Goal: Information Seeking & Learning: Check status

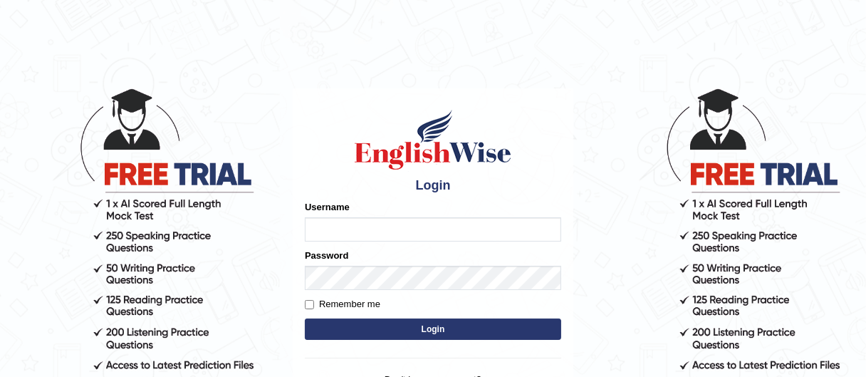
click at [414, 224] on input "Username" at bounding box center [433, 229] width 256 height 24
type input "[PERSON_NAME]"
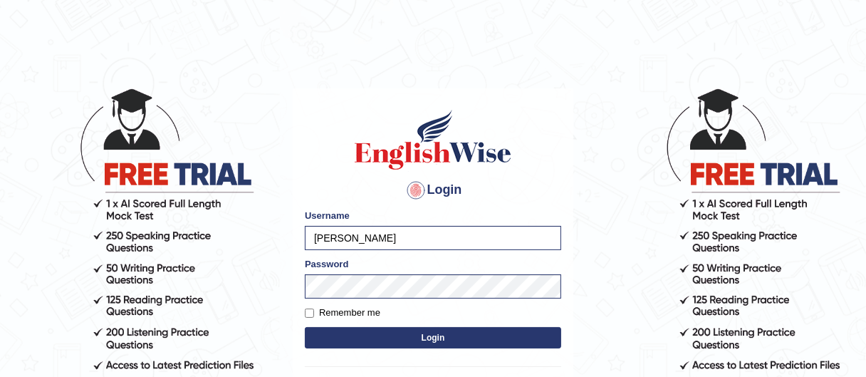
click at [420, 339] on button "Login" at bounding box center [433, 337] width 256 height 21
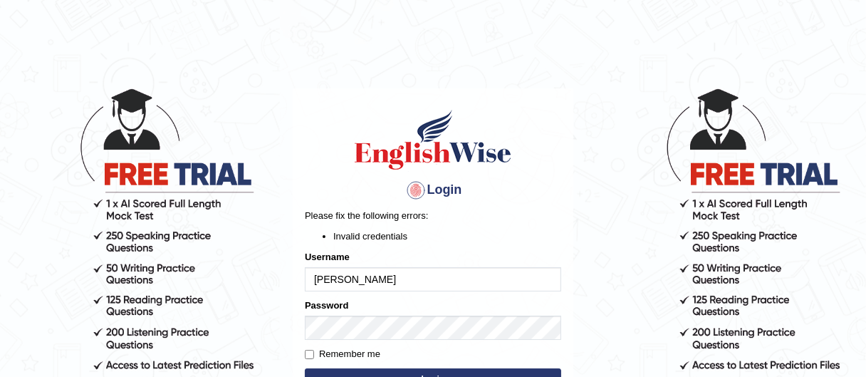
click at [420, 270] on input "safiya" at bounding box center [433, 279] width 256 height 24
click at [406, 283] on input "safiya" at bounding box center [433, 279] width 256 height 24
click at [344, 278] on input "safiya" at bounding box center [433, 279] width 256 height 24
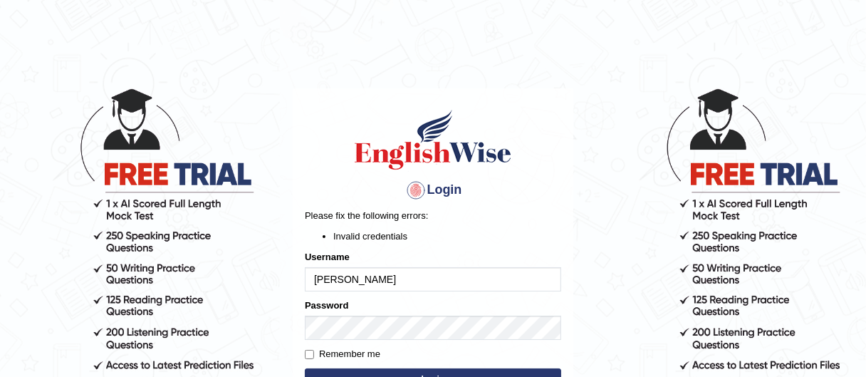
click at [407, 276] on input "safiya" at bounding box center [433, 279] width 256 height 24
click at [302, 318] on div "Login Please fix the following errors: Invalid credentials Username safiya Pass…" at bounding box center [433, 287] width 281 height 398
click at [305, 368] on button "Login" at bounding box center [433, 378] width 256 height 21
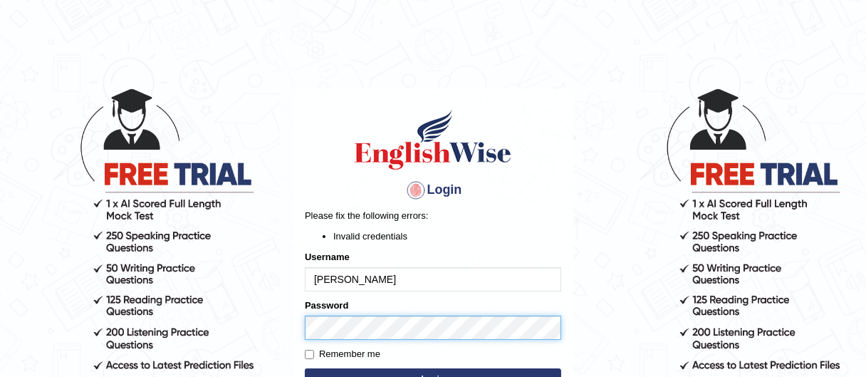
click at [152, 374] on body "Login Please fix the following errors: Invalid credentials Username safiya Pass…" at bounding box center [433, 231] width 866 height 377
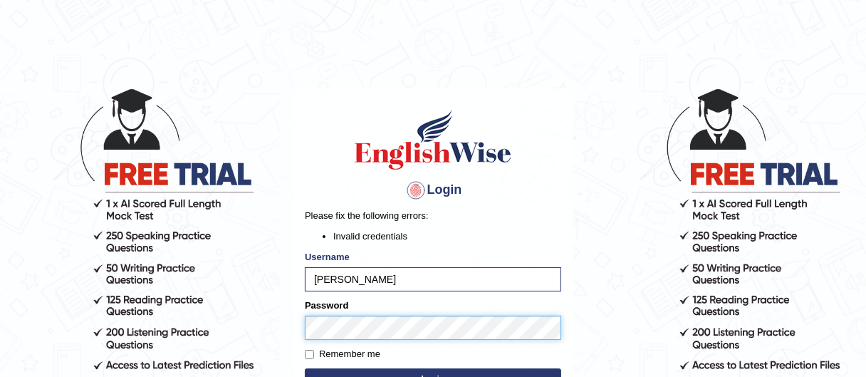
scroll to position [6, 0]
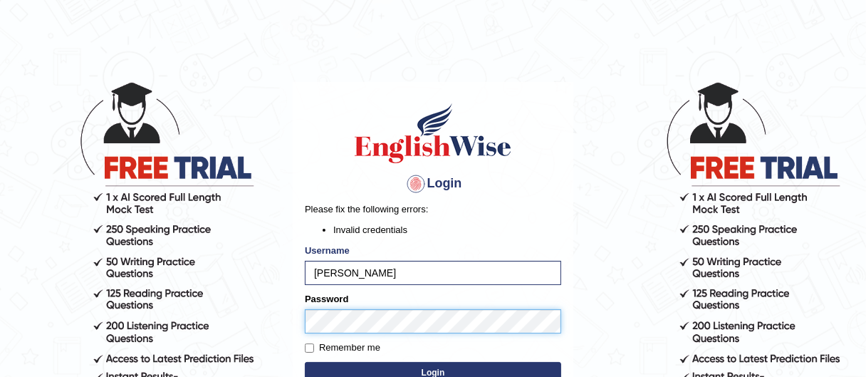
click at [305, 362] on button "Login" at bounding box center [433, 372] width 256 height 21
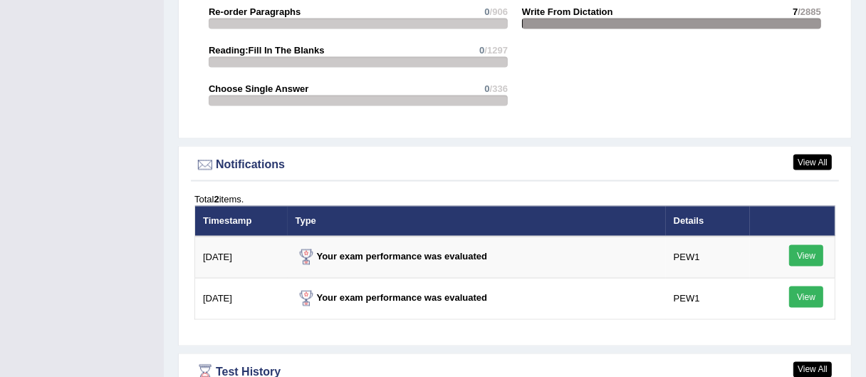
scroll to position [1884, 0]
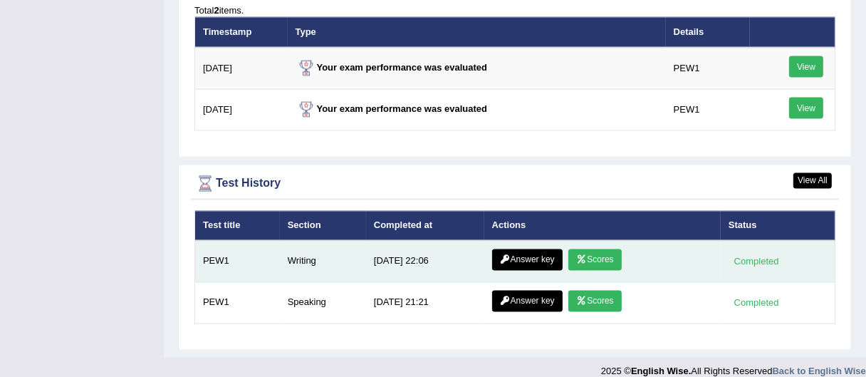
click at [543, 249] on link "Answer key" at bounding box center [527, 259] width 71 height 21
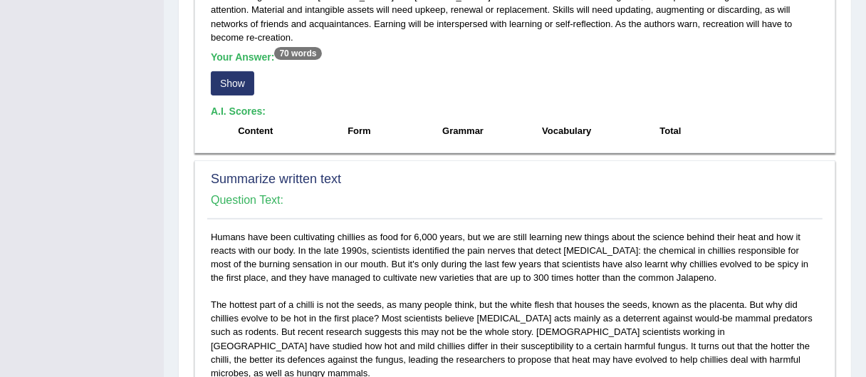
scroll to position [420, 0]
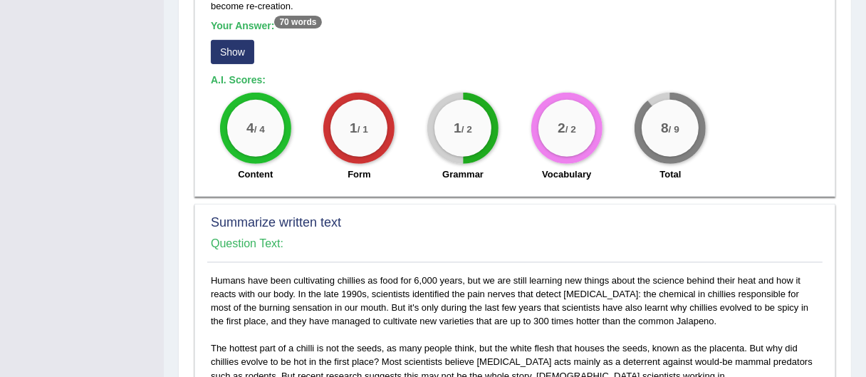
click at [237, 48] on button "Show" at bounding box center [232, 52] width 43 height 24
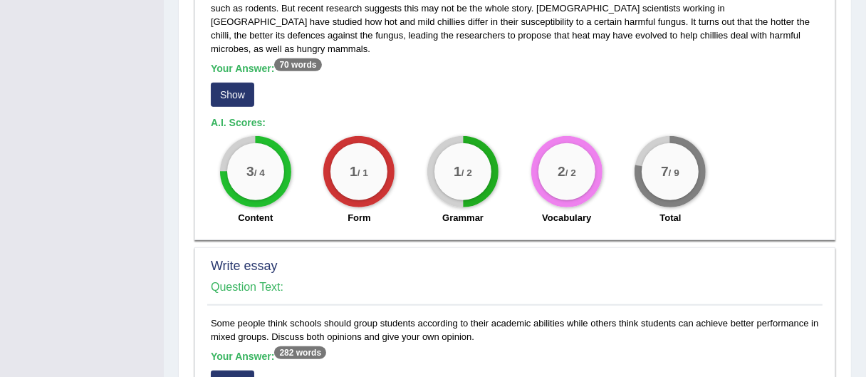
scroll to position [833, 0]
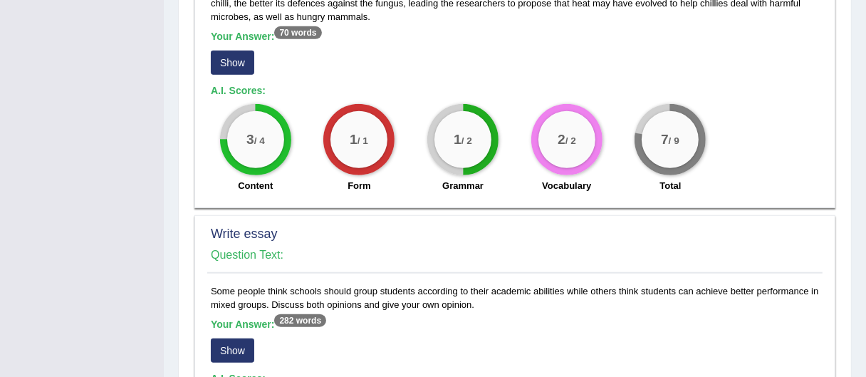
click at [231, 51] on button "Show" at bounding box center [232, 63] width 43 height 24
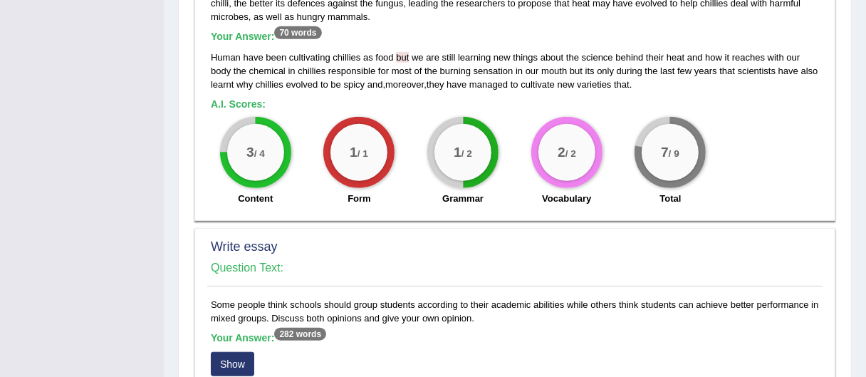
click at [394, 52] on span at bounding box center [395, 57] width 3 height 11
drag, startPoint x: 394, startPoint y: 29, endPoint x: 412, endPoint y: 28, distance: 18.5
click at [412, 51] on div "Human have been cultivating chillies as food but we are still learning new thin…" at bounding box center [515, 71] width 608 height 41
click at [427, 79] on span "they" at bounding box center [436, 84] width 18 height 11
click at [405, 51] on div "Human have been cultivating chillies as food but we are still learning new thin…" at bounding box center [515, 71] width 608 height 41
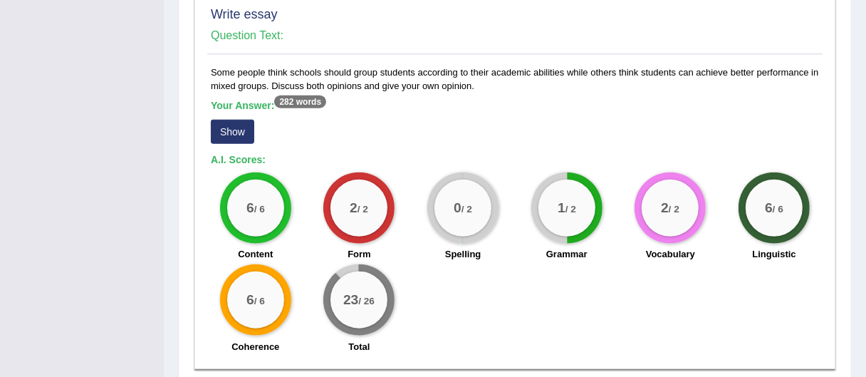
scroll to position [1081, 0]
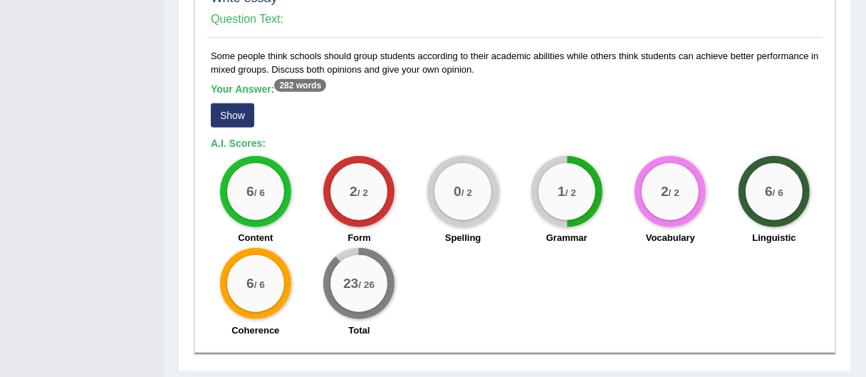
click at [246, 103] on button "Show" at bounding box center [232, 115] width 43 height 24
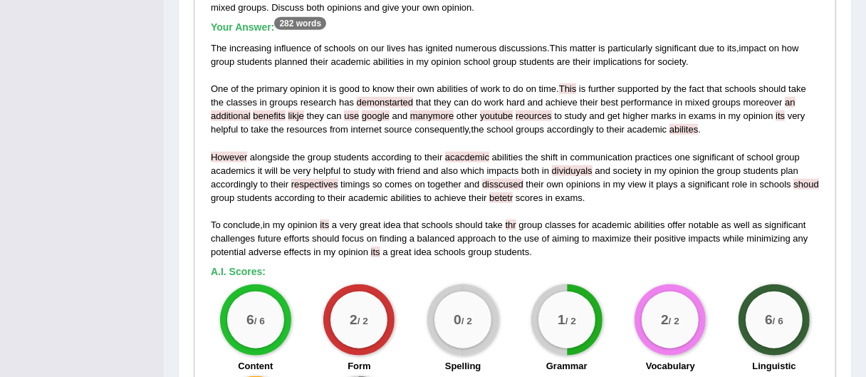
scroll to position [1140, 0]
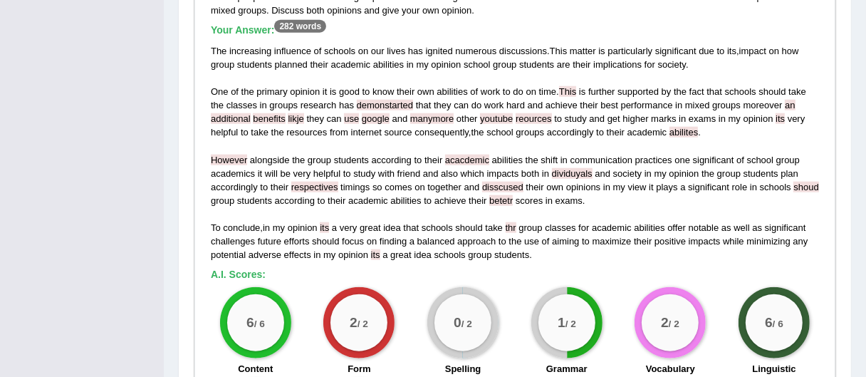
click at [288, 113] on span "likje" at bounding box center [296, 118] width 16 height 11
drag, startPoint x: 258, startPoint y: 93, endPoint x: 247, endPoint y: 93, distance: 10.7
click at [288, 113] on span "likje" at bounding box center [296, 118] width 16 height 11
click at [776, 236] on span "minimizing" at bounding box center [767, 241] width 43 height 11
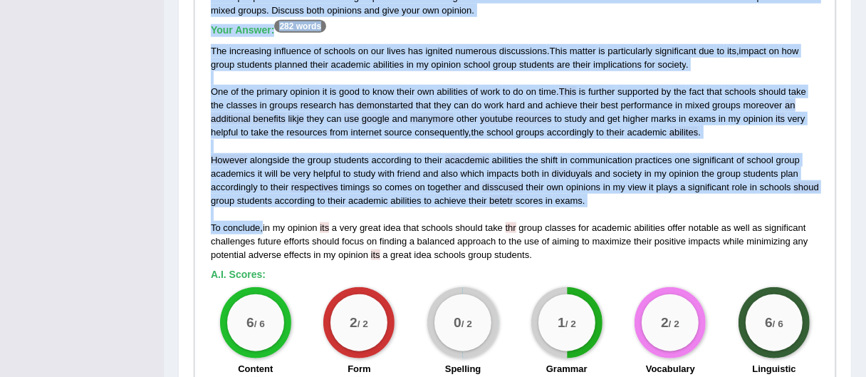
drag, startPoint x: 261, startPoint y: 199, endPoint x: 193, endPoint y: 201, distance: 68.4
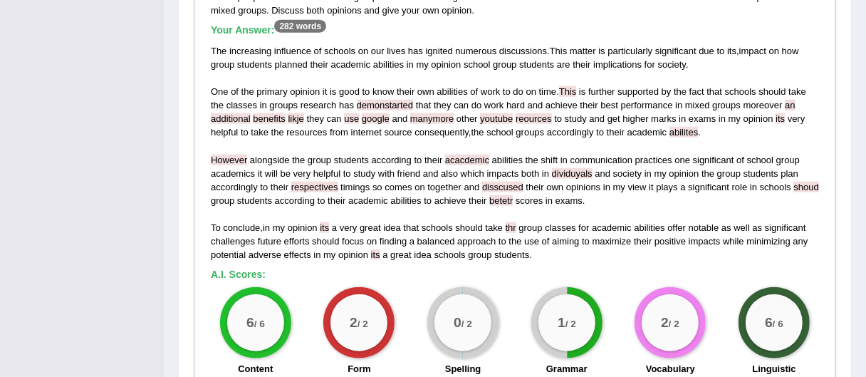
click at [304, 249] on span "effects" at bounding box center [297, 254] width 27 height 11
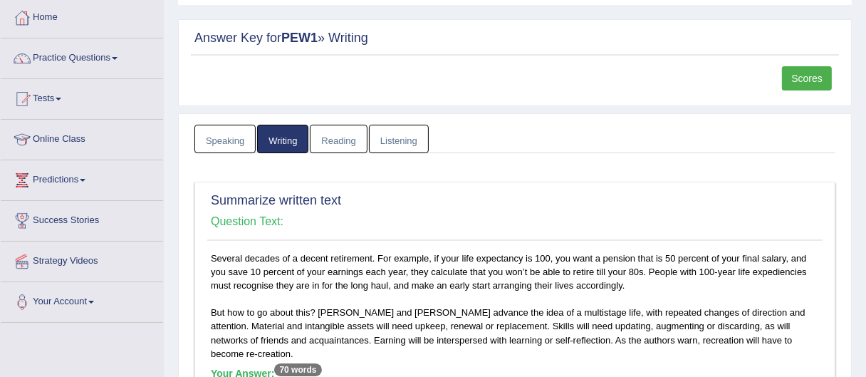
scroll to position [15, 0]
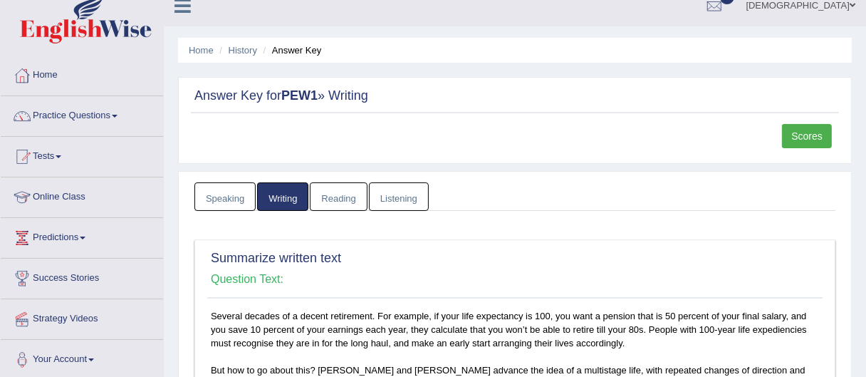
click at [815, 147] on link "Scores" at bounding box center [807, 136] width 50 height 24
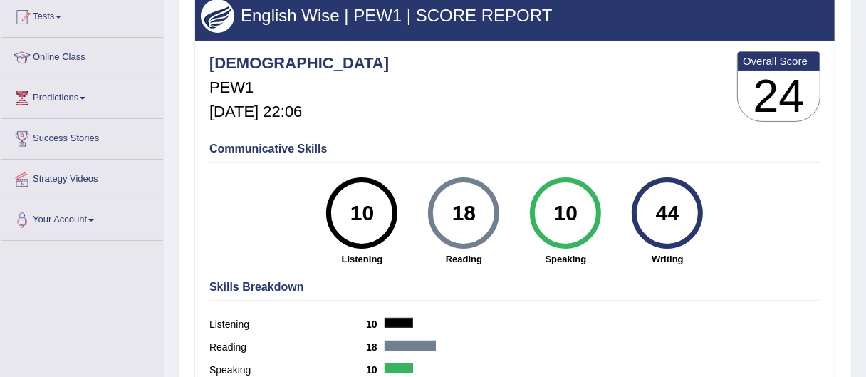
drag, startPoint x: 660, startPoint y: 210, endPoint x: 675, endPoint y: 210, distance: 15.0
click at [675, 210] on div "44" at bounding box center [668, 213] width 52 height 60
click at [716, 209] on div "44 Writing" at bounding box center [668, 221] width 102 height 88
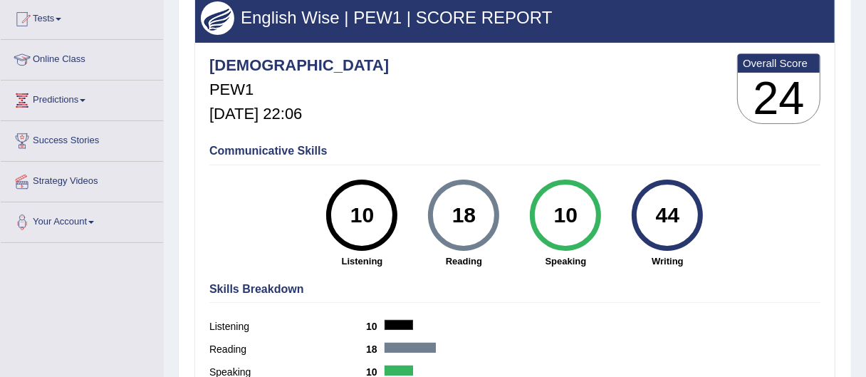
scroll to position [88, 0]
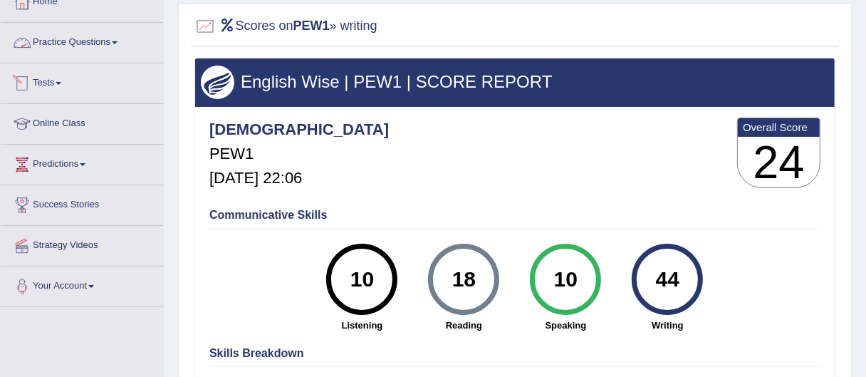
click at [112, 45] on link "Practice Questions" at bounding box center [82, 41] width 162 height 36
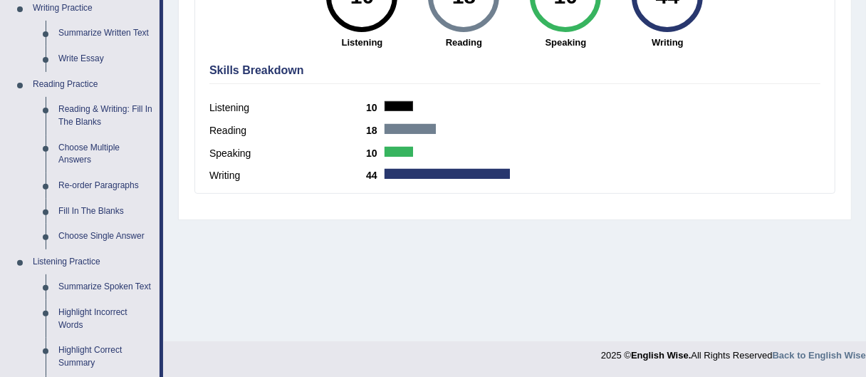
scroll to position [365, 0]
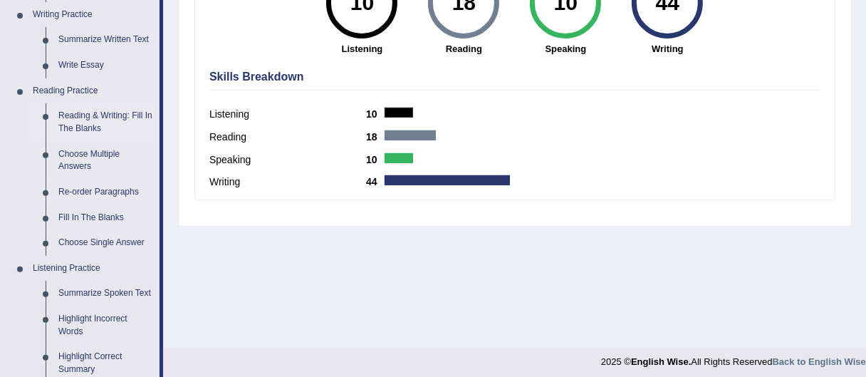
click at [107, 109] on link "Reading & Writing: Fill In The Blanks" at bounding box center [106, 122] width 108 height 38
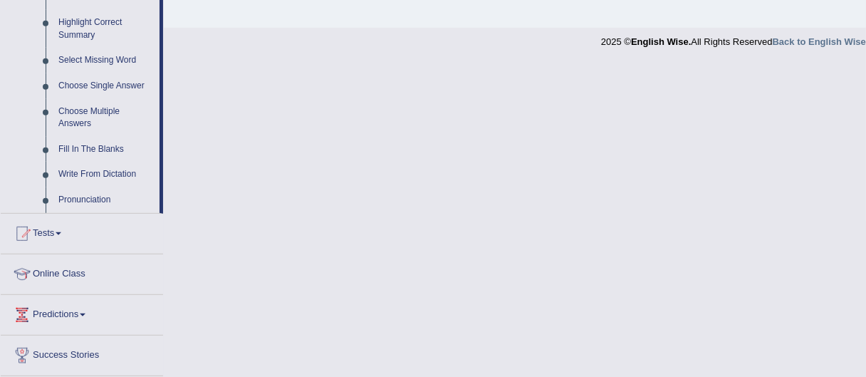
scroll to position [741, 0]
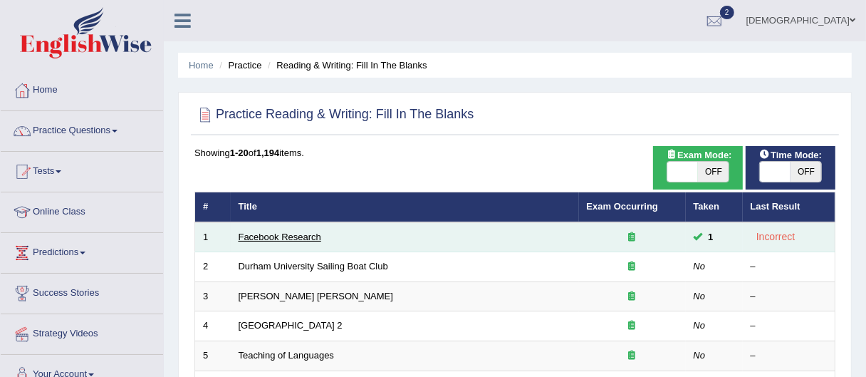
click at [262, 240] on link "Facebook Research" at bounding box center [280, 236] width 83 height 11
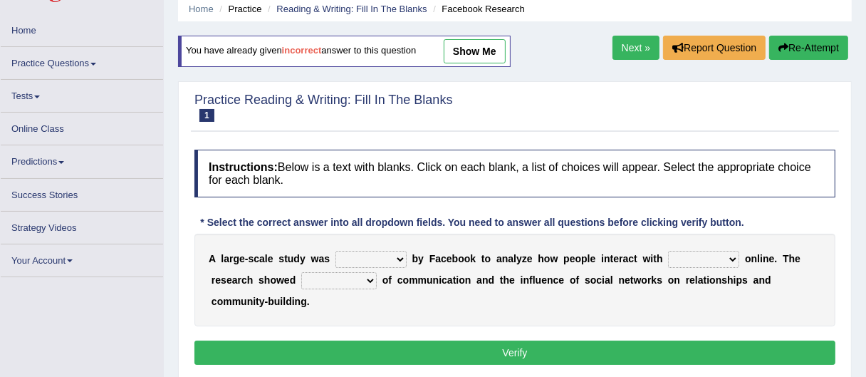
scroll to position [72, 0]
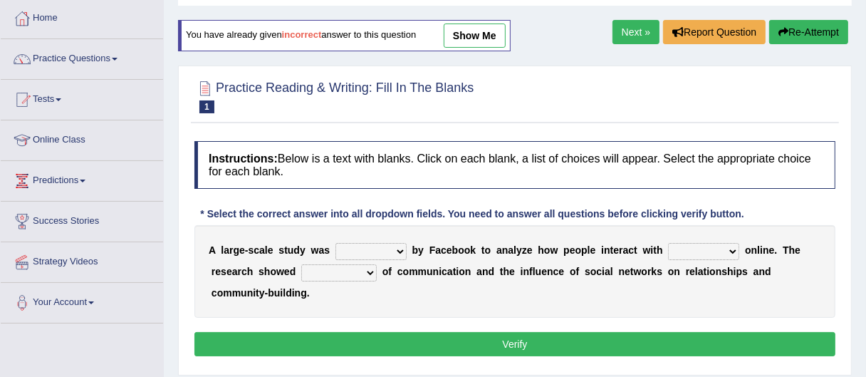
click at [395, 249] on select "surveyed had asked made" at bounding box center [370, 251] width 71 height 17
click at [490, 283] on div "A l a r g e - s c a l e s t u d y w a s surveyed had asked made b y F a c e b o…" at bounding box center [514, 271] width 641 height 93
click at [398, 244] on select "surveyed had asked made" at bounding box center [370, 251] width 71 height 17
click at [739, 244] on select "together all each other another" at bounding box center [703, 251] width 71 height 17
click at [402, 251] on select "surveyed had asked made" at bounding box center [370, 251] width 71 height 17
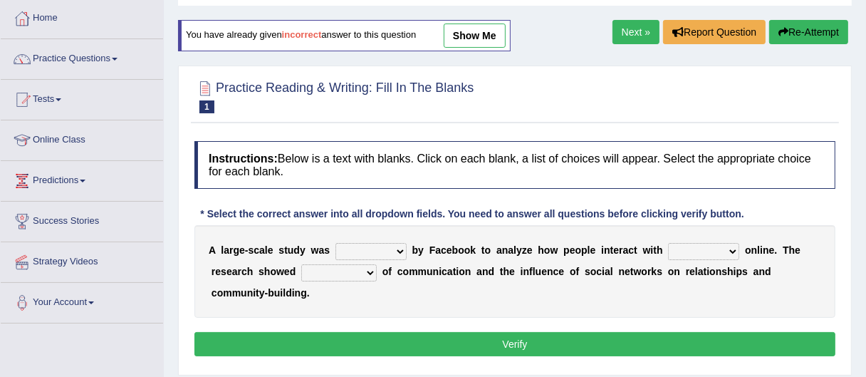
select select "made"
click at [336, 243] on select "surveyed had asked made" at bounding box center [370, 251] width 71 height 17
click at [739, 247] on select "together all each other another" at bounding box center [703, 251] width 71 height 17
select select "each other"
click at [673, 243] on select "together all each other another" at bounding box center [703, 251] width 71 height 17
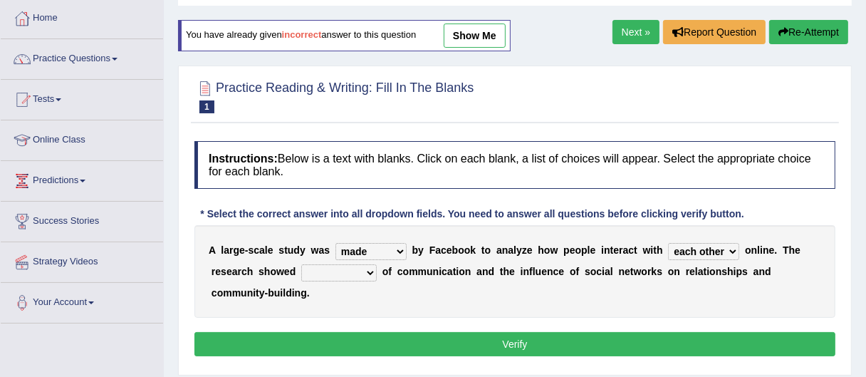
click at [361, 274] on select "advantages standards fellowships patterns" at bounding box center [338, 272] width 75 height 17
select select "patterns"
click at [303, 264] on select "advantages standards fellowships patterns" at bounding box center [338, 272] width 75 height 17
click at [582, 346] on button "Verify" at bounding box center [514, 344] width 641 height 24
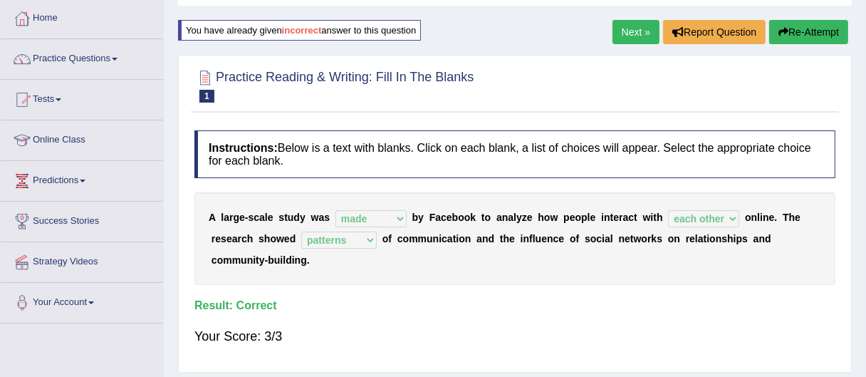
click at [644, 32] on link "Next »" at bounding box center [635, 32] width 47 height 24
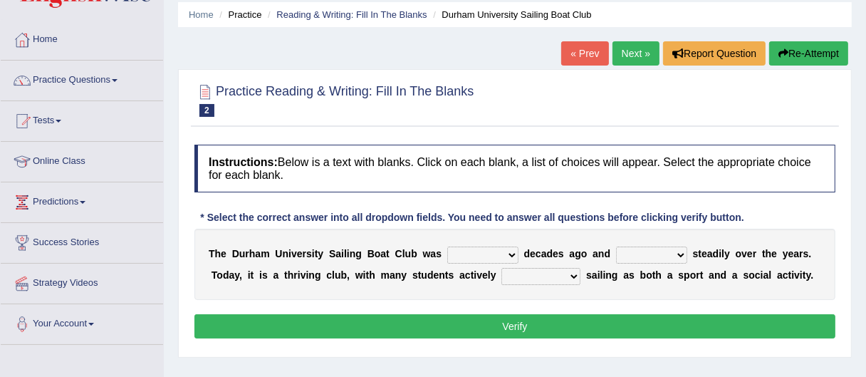
scroll to position [55, 0]
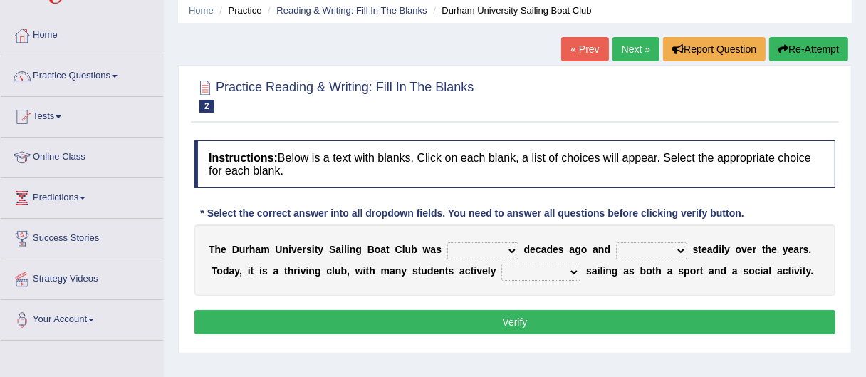
click at [505, 251] on select "found fund founded find" at bounding box center [482, 250] width 71 height 17
select select "founded"
click at [451, 242] on select "found fund founded find" at bounding box center [482, 250] width 71 height 17
click at [684, 247] on select "grow growing has grown grown" at bounding box center [651, 250] width 71 height 17
select select "growing"
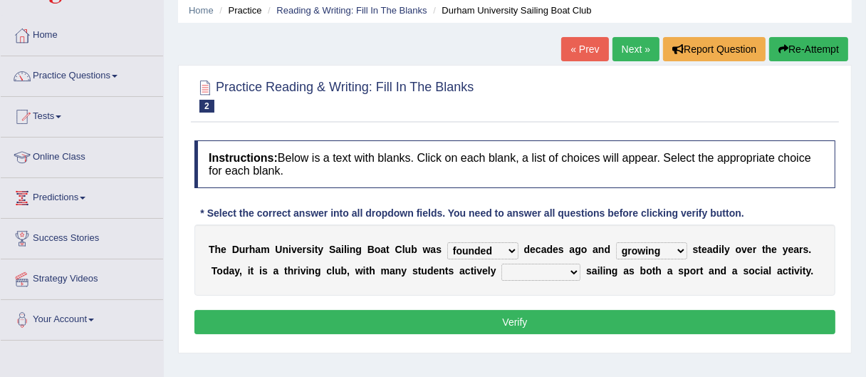
click at [621, 242] on select "grow growing has grown grown" at bounding box center [651, 250] width 71 height 17
click at [546, 269] on select "enjoy enjoyed are enjoying enjoying" at bounding box center [540, 271] width 79 height 17
select select "enjoying"
click at [503, 263] on select "enjoy enjoyed are enjoying enjoying" at bounding box center [540, 271] width 79 height 17
click at [671, 253] on select "grow growing has grown grown" at bounding box center [651, 250] width 71 height 17
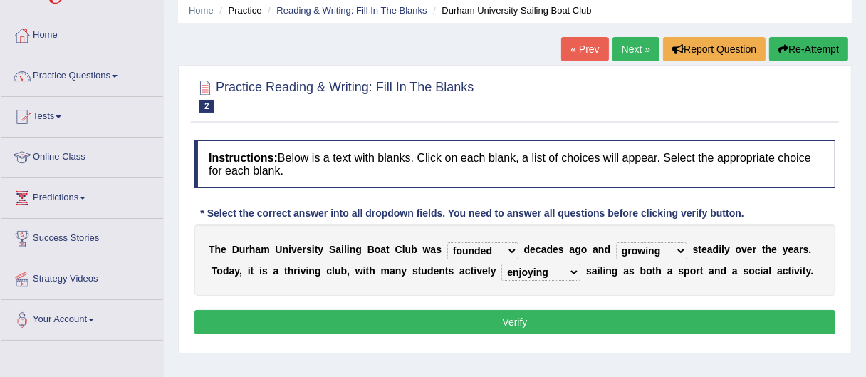
select select "grown"
click at [621, 242] on select "grow growing has grown grown" at bounding box center [651, 250] width 71 height 17
click at [459, 314] on button "Verify" at bounding box center [514, 322] width 641 height 24
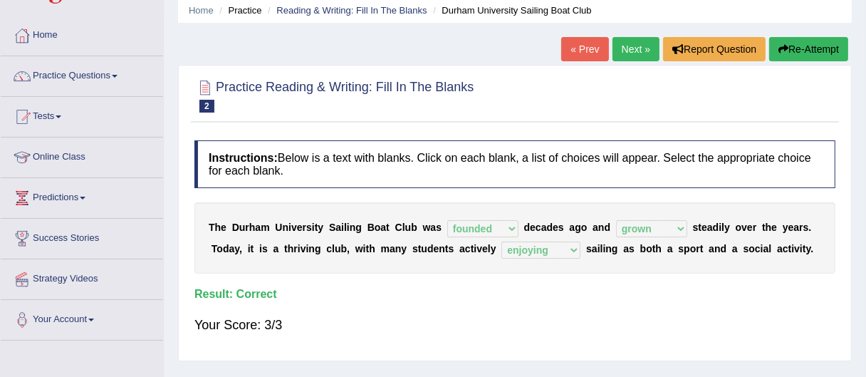
scroll to position [0, 0]
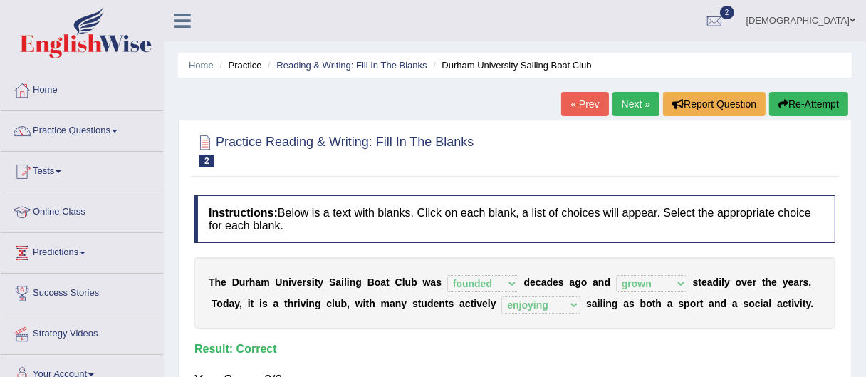
click at [634, 105] on link "Next »" at bounding box center [635, 104] width 47 height 24
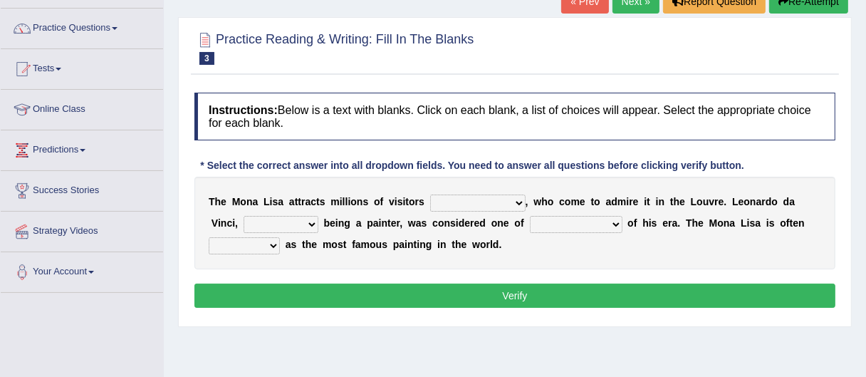
scroll to position [108, 0]
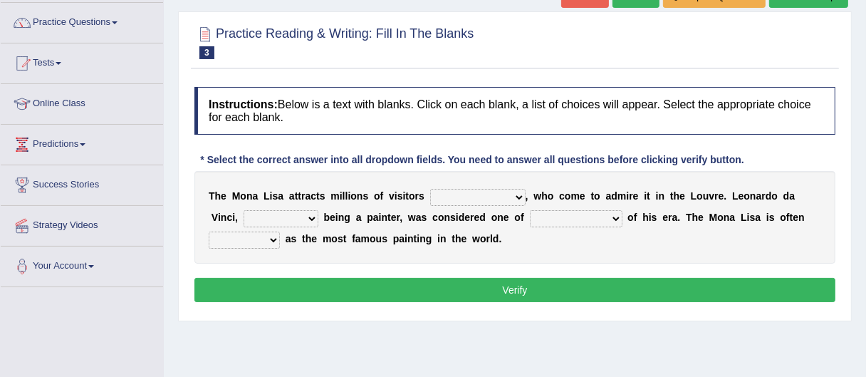
click at [509, 200] on select "around the year the all year all year round per year" at bounding box center [477, 197] width 95 height 17
select select "per year"
click at [430, 189] on select "around the year the all year all year round per year" at bounding box center [477, 197] width 95 height 17
click at [310, 218] on select "rather than as much as as well as as long as" at bounding box center [281, 218] width 75 height 17
select select "as well as"
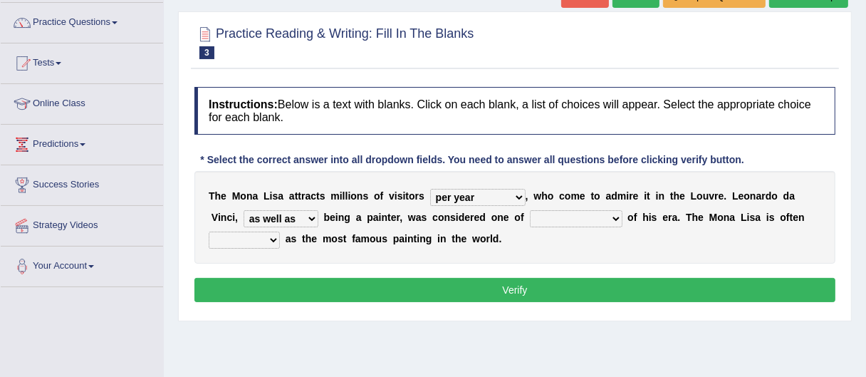
click at [244, 210] on select "rather than as much as as well as as long as" at bounding box center [281, 218] width 75 height 17
click at [612, 216] on select "better artists artist the better artist the best artists" at bounding box center [576, 218] width 93 height 17
select select "the best artists"
click at [531, 210] on select "better artists artist the better artist the best artists" at bounding box center [576, 218] width 93 height 17
click at [265, 237] on select "classified suggested predicted described" at bounding box center [244, 239] width 71 height 17
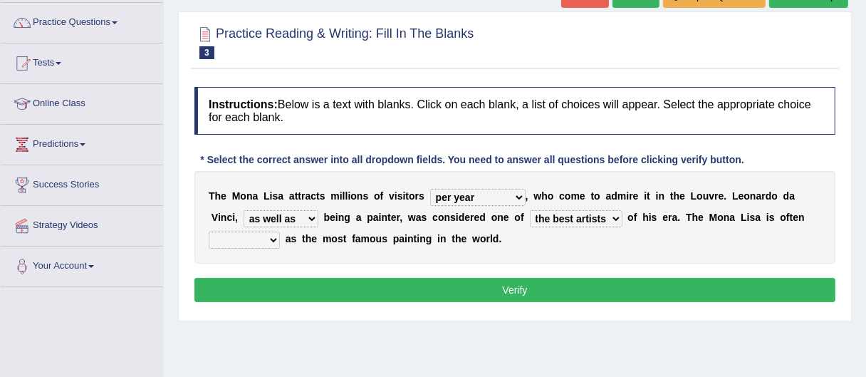
select select "described"
click at [209, 231] on select "classified suggested predicted described" at bounding box center [244, 239] width 71 height 17
click at [271, 238] on select "classified suggested predicted described" at bounding box center [244, 239] width 71 height 17
click at [209, 231] on select "classified suggested predicted described" at bounding box center [244, 239] width 71 height 17
click at [518, 289] on button "Verify" at bounding box center [514, 290] width 641 height 24
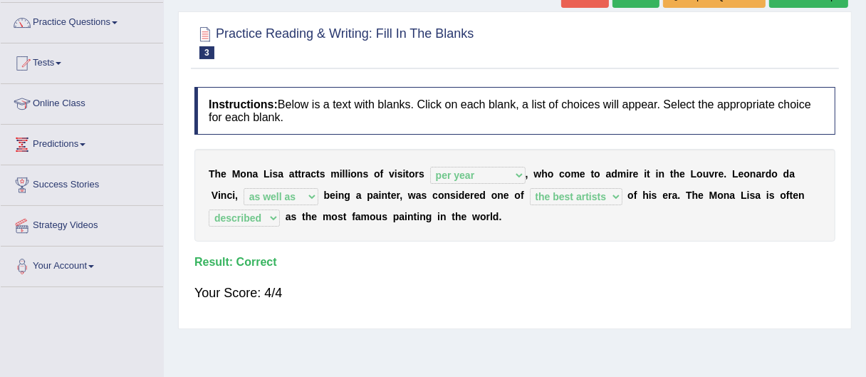
scroll to position [0, 0]
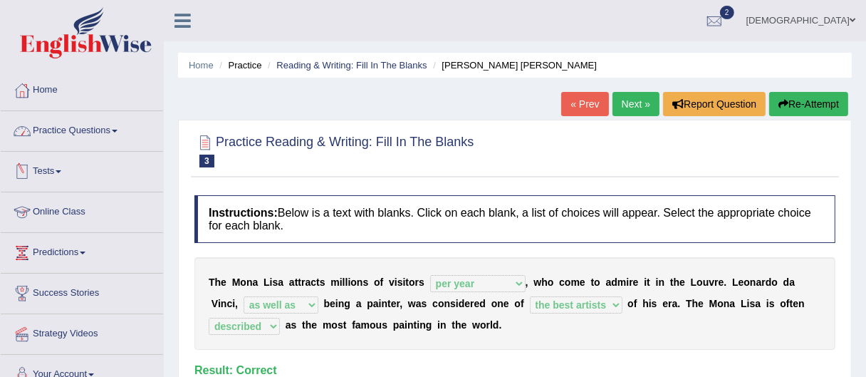
click at [90, 136] on link "Practice Questions" at bounding box center [82, 129] width 162 height 36
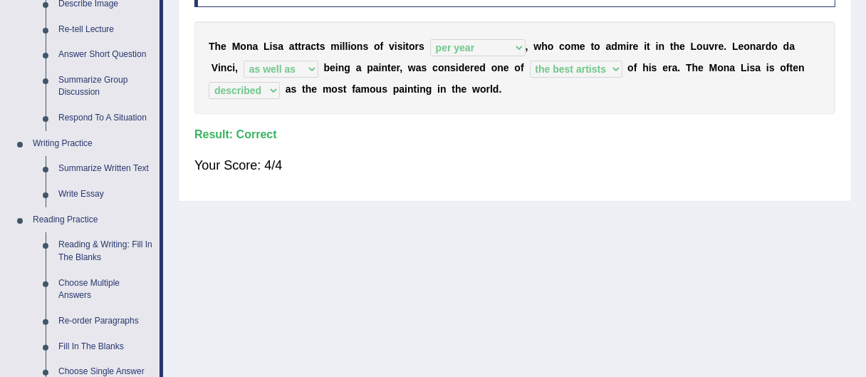
scroll to position [264, 0]
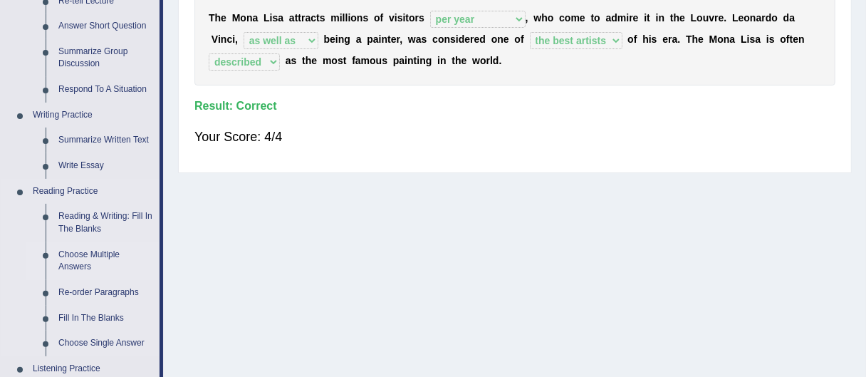
click at [131, 251] on link "Choose Multiple Answers" at bounding box center [106, 261] width 108 height 38
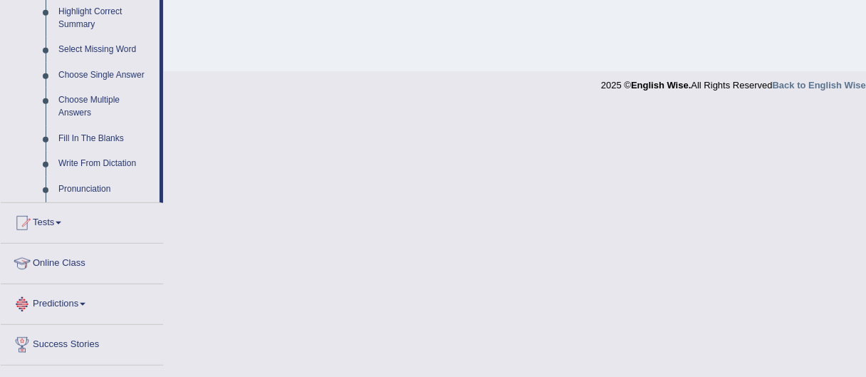
scroll to position [706, 0]
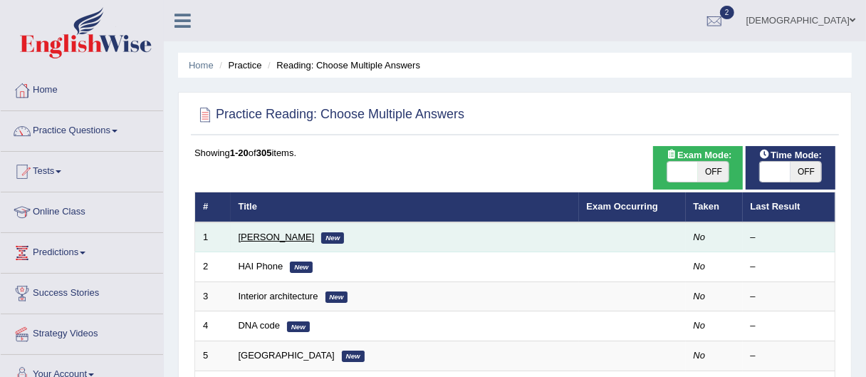
click at [261, 233] on link "[PERSON_NAME]" at bounding box center [277, 236] width 76 height 11
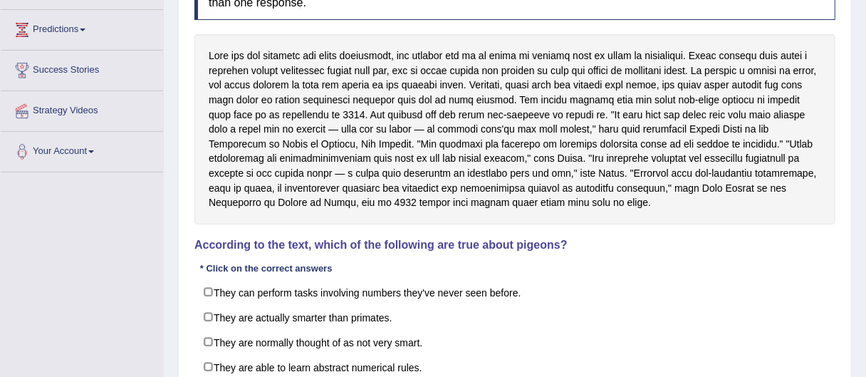
scroll to position [224, 0]
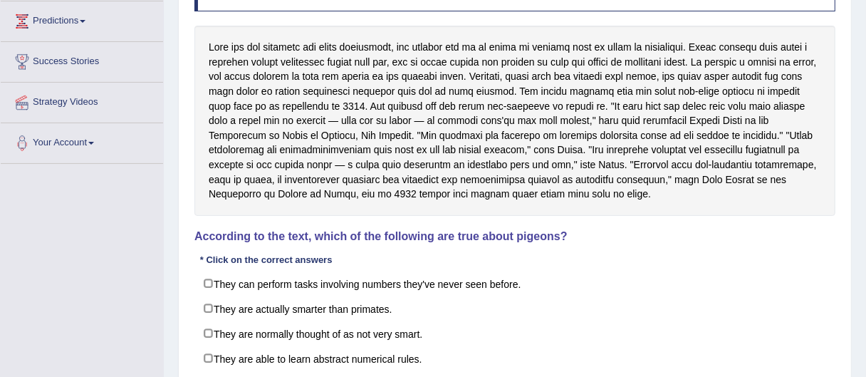
scroll to position [229, 0]
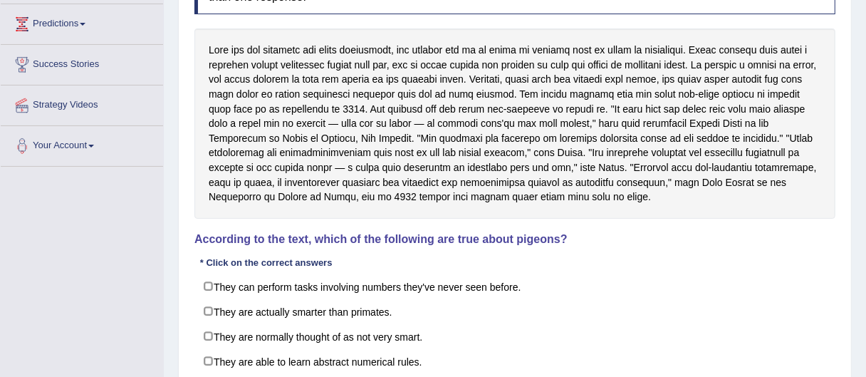
click at [529, 239] on h4 "According to the text, which of the following are true about pigeons?" at bounding box center [514, 239] width 641 height 13
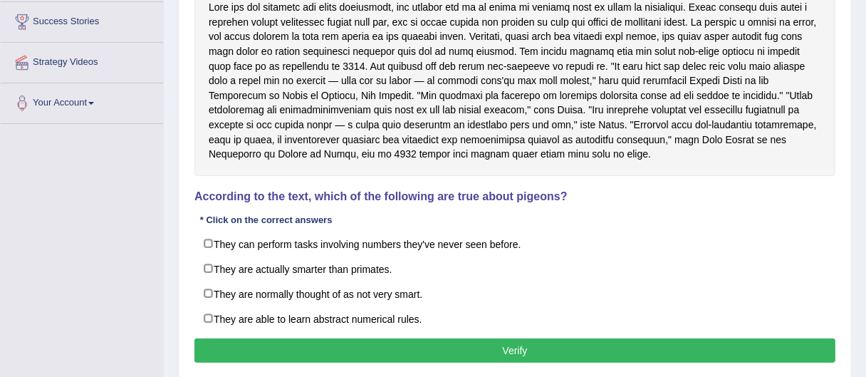
scroll to position [283, 0]
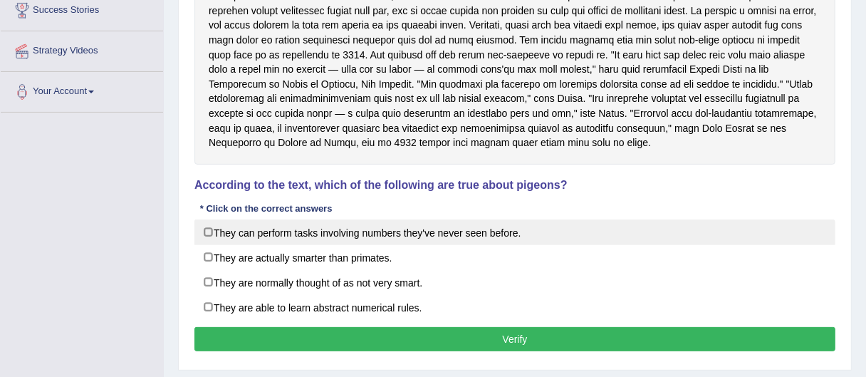
click at [329, 234] on label "They can perform tasks involving numbers they've never seen before." at bounding box center [514, 232] width 641 height 26
checkbox input "true"
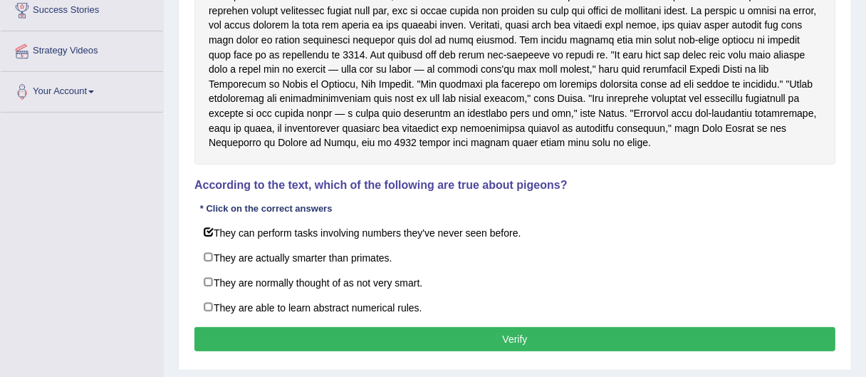
click at [328, 327] on button "Verify" at bounding box center [514, 339] width 641 height 24
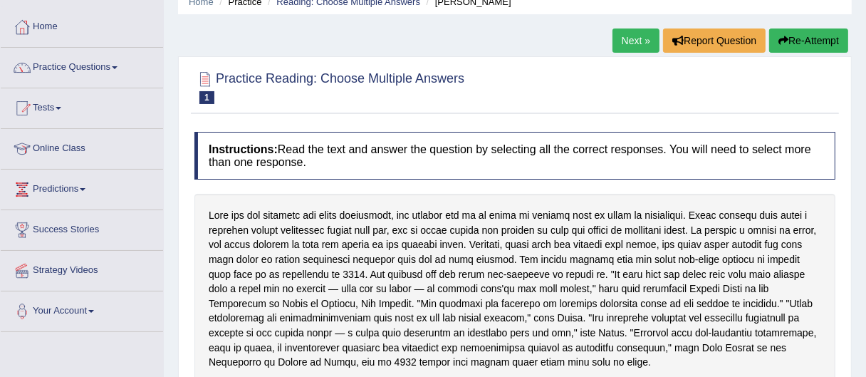
scroll to position [58, 0]
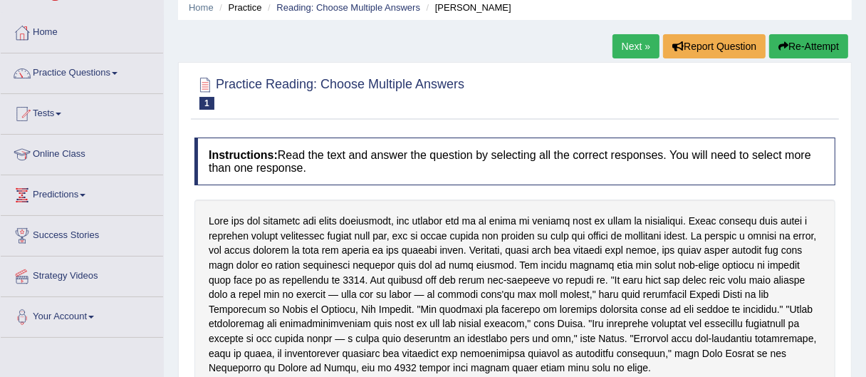
click at [801, 38] on button "Re-Attempt" at bounding box center [808, 46] width 79 height 24
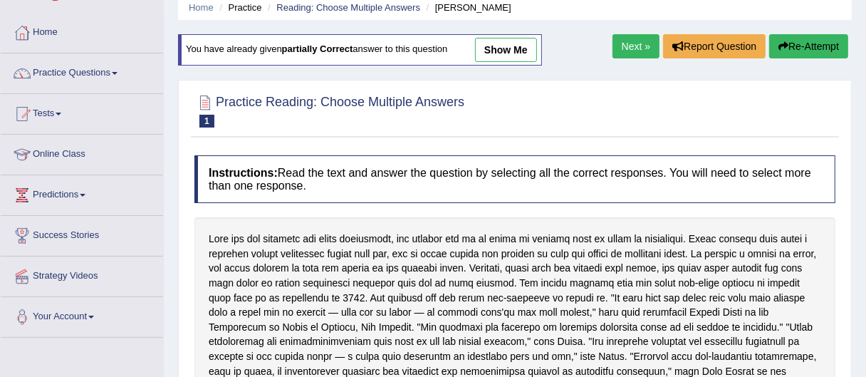
drag, startPoint x: 0, startPoint y: 0, endPoint x: 875, endPoint y: 122, distance: 883.0
click at [866, 122] on html "Toggle navigation Home Practice Questions Speaking Practice Read Aloud Repeat S…" at bounding box center [433, 130] width 866 height 377
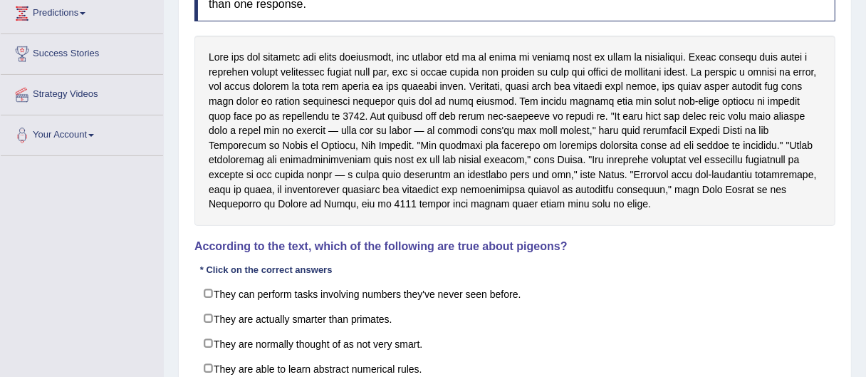
scroll to position [271, 0]
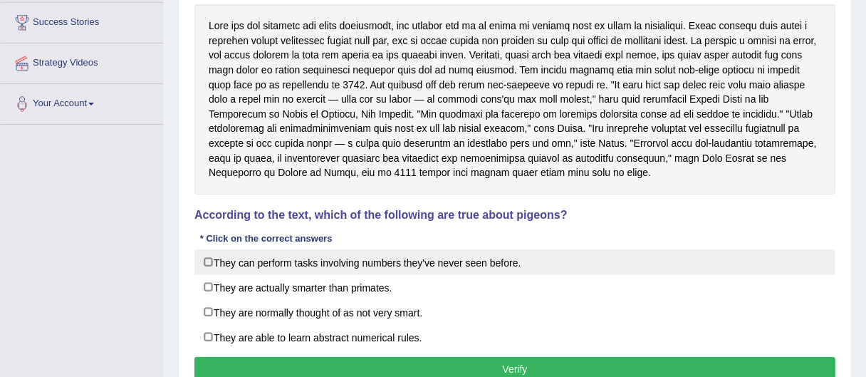
click at [456, 259] on label "They can perform tasks involving numbers they've never seen before." at bounding box center [514, 262] width 641 height 26
checkbox input "true"
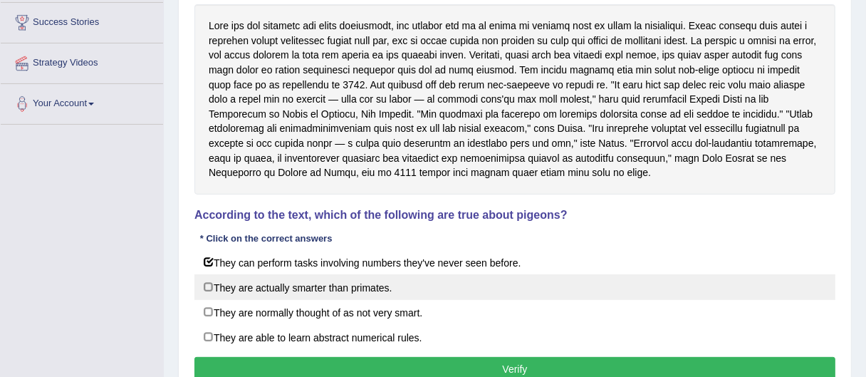
click at [335, 283] on label "They are actually smarter than primates." at bounding box center [514, 287] width 641 height 26
checkbox input "true"
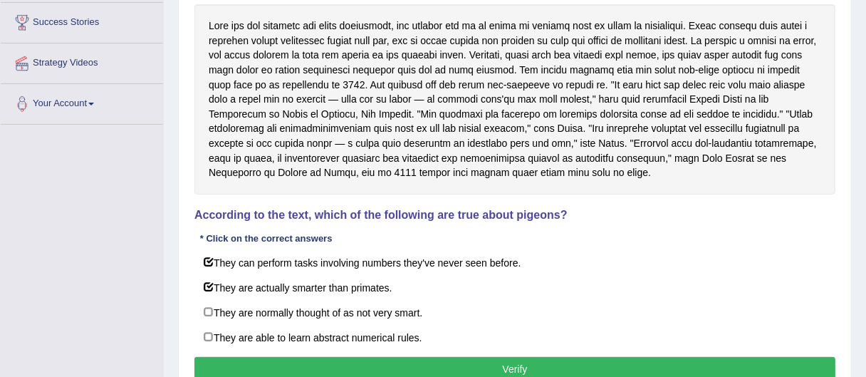
click at [362, 357] on button "Verify" at bounding box center [514, 369] width 641 height 24
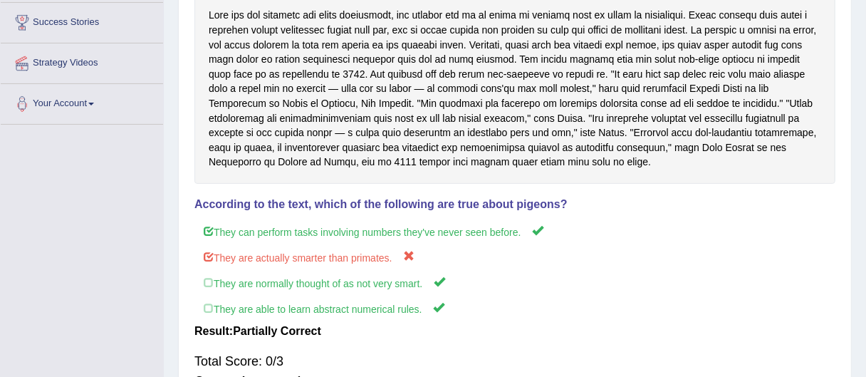
scroll to position [336, 0]
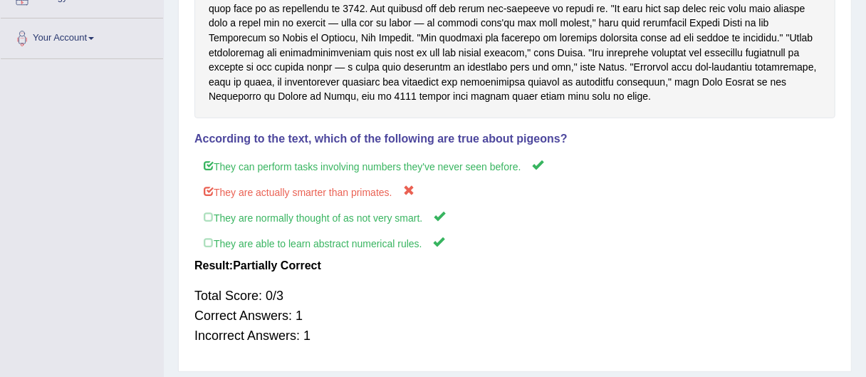
click at [265, 296] on div "Total Score: 0/3 Correct Answers: 1 Incorrect Answers: 1" at bounding box center [514, 315] width 641 height 74
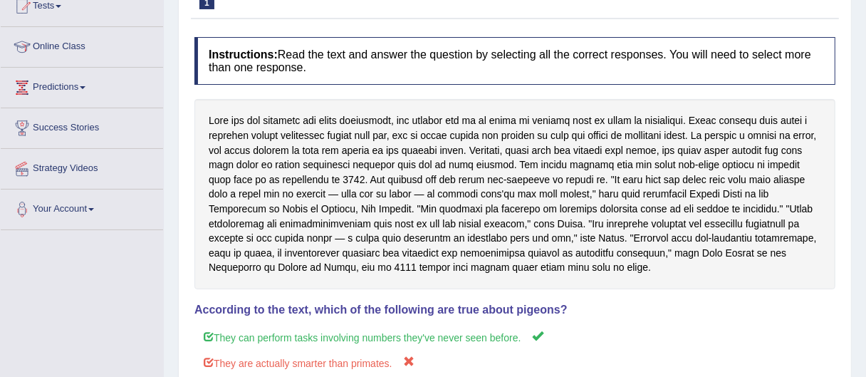
scroll to position [51, 0]
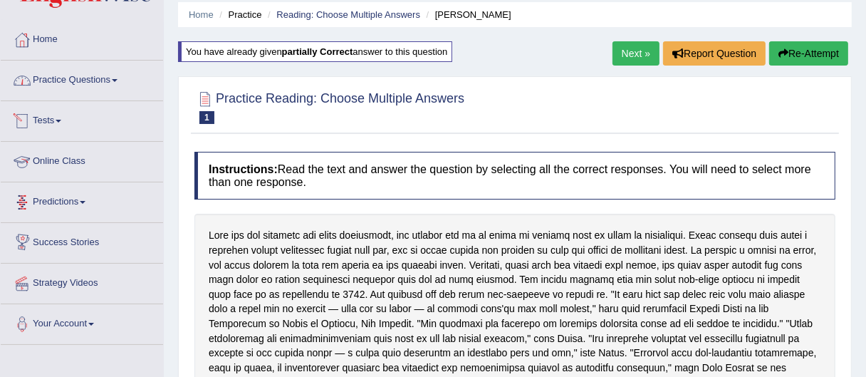
click at [100, 94] on link "Practice Questions" at bounding box center [82, 79] width 162 height 36
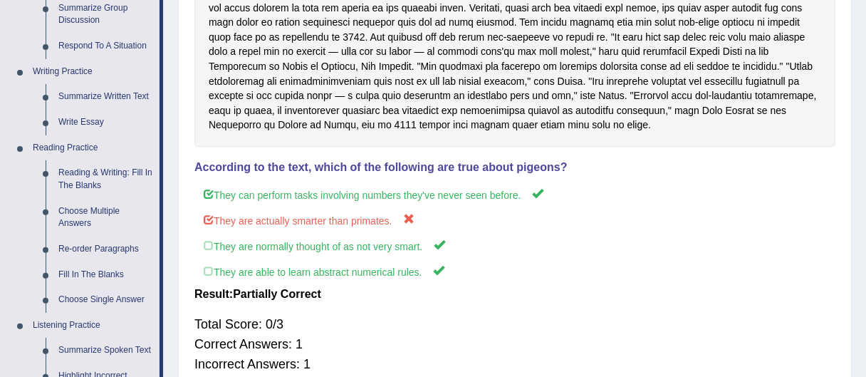
scroll to position [316, 0]
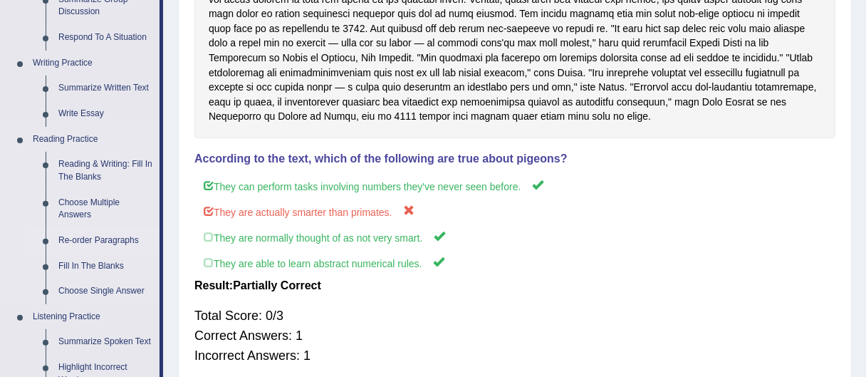
click at [121, 228] on link "Re-order Paragraphs" at bounding box center [106, 241] width 108 height 26
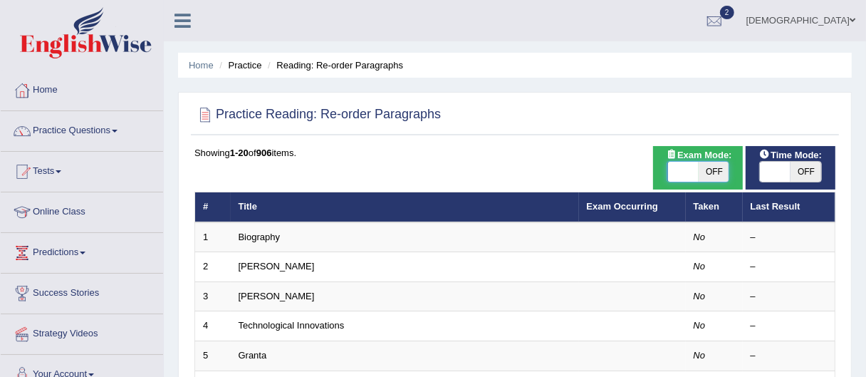
click at [686, 165] on span at bounding box center [682, 172] width 31 height 20
click at [687, 172] on span at bounding box center [682, 172] width 31 height 20
checkbox input "true"
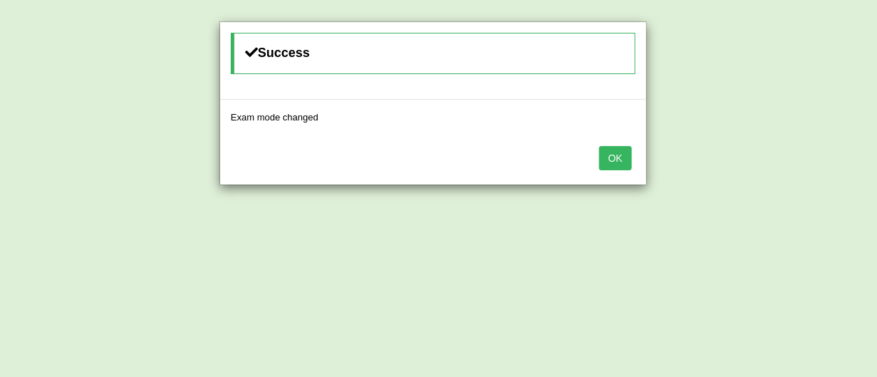
click at [623, 155] on button "OK" at bounding box center [615, 158] width 33 height 24
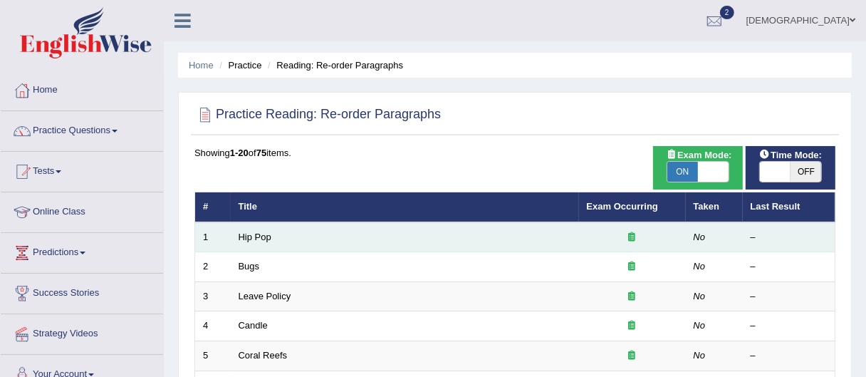
click at [255, 244] on td "Hip Pop" at bounding box center [405, 237] width 348 height 30
click at [261, 238] on link "Hip Pop" at bounding box center [255, 236] width 33 height 11
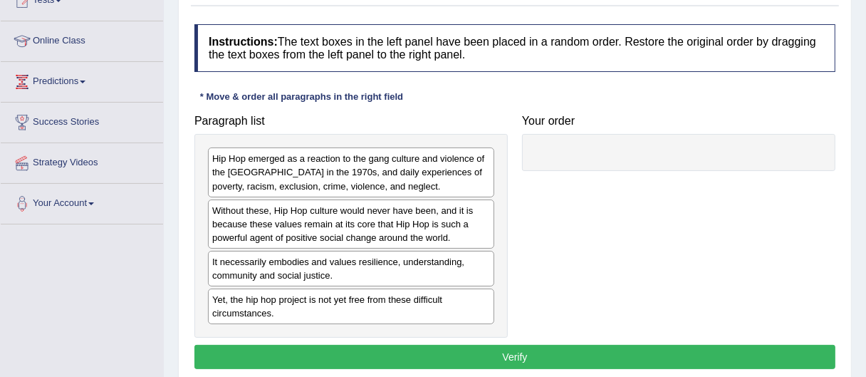
scroll to position [174, 0]
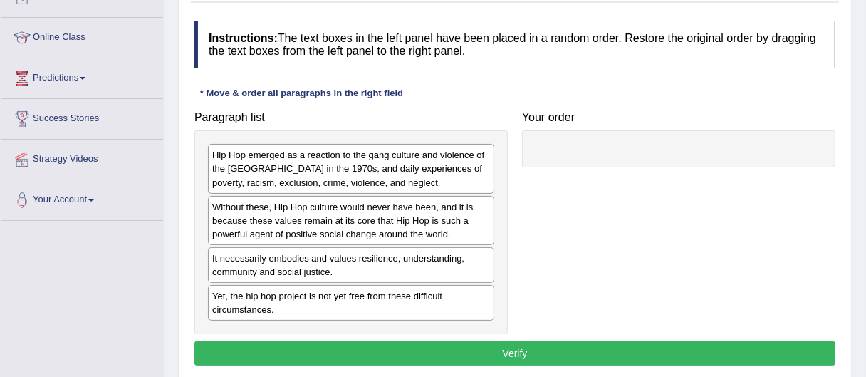
drag, startPoint x: 0, startPoint y: 0, endPoint x: 875, endPoint y: 168, distance: 891.2
click at [866, 168] on html "Toggle navigation Home Practice Questions Speaking Practice Read Aloud Repeat S…" at bounding box center [433, 14] width 866 height 377
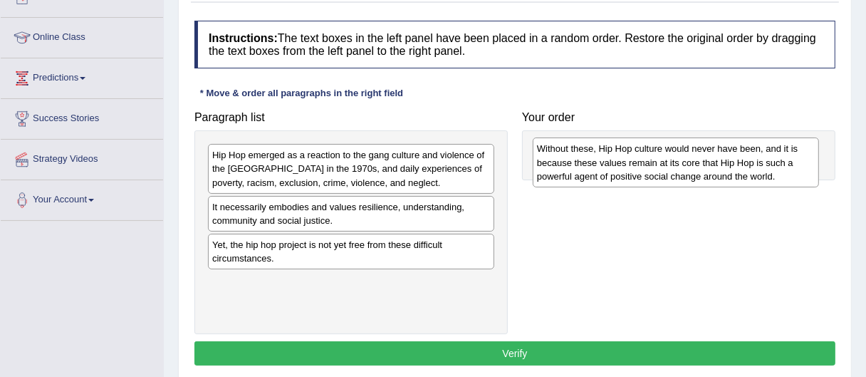
drag, startPoint x: 231, startPoint y: 214, endPoint x: 554, endPoint y: 153, distance: 328.2
click at [554, 153] on div "Without these, Hip Hop culture would never have been, and it is because these v…" at bounding box center [676, 161] width 286 height 49
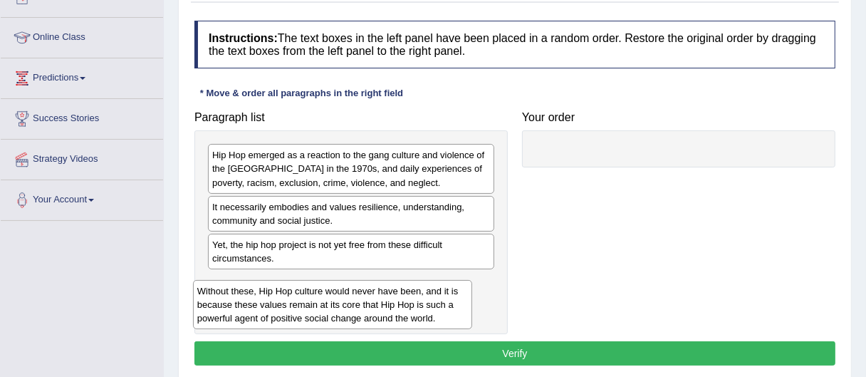
drag, startPoint x: 701, startPoint y: 164, endPoint x: 352, endPoint y: 300, distance: 375.2
click at [352, 300] on div "Without these, Hip Hop culture would never have been, and it is because these v…" at bounding box center [332, 304] width 279 height 49
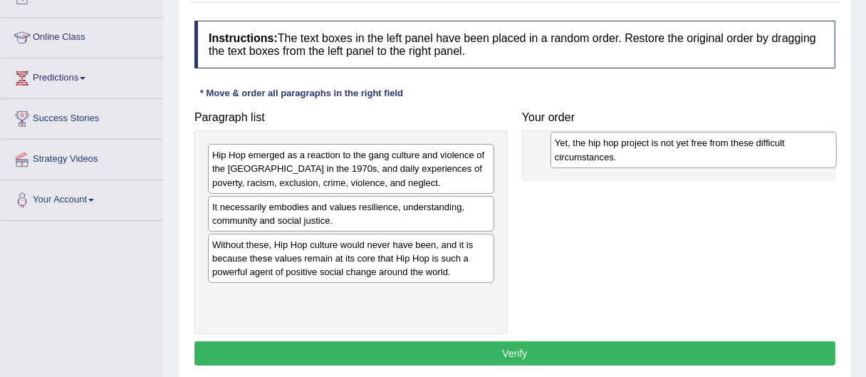
drag, startPoint x: 268, startPoint y: 255, endPoint x: 610, endPoint y: 154, distance: 357.2
click at [610, 154] on div "Yet, the hip hop project is not yet free from these difficult circumstances." at bounding box center [693, 150] width 286 height 36
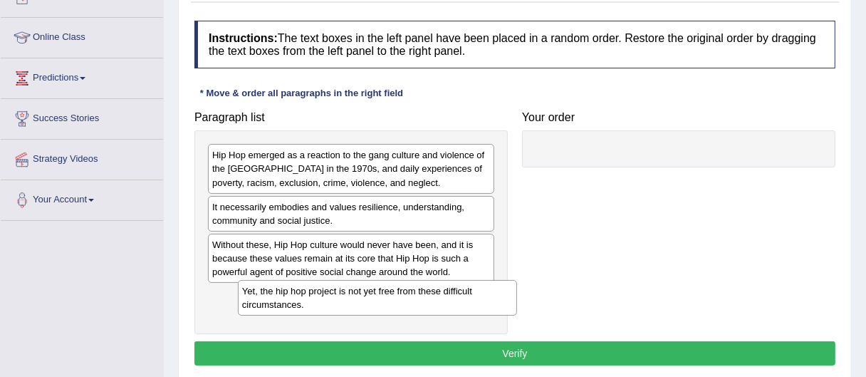
drag, startPoint x: 562, startPoint y: 162, endPoint x: 253, endPoint y: 299, distance: 338.3
click at [253, 299] on div "Yet, the hip hop project is not yet free from these difficult circumstances." at bounding box center [377, 298] width 279 height 36
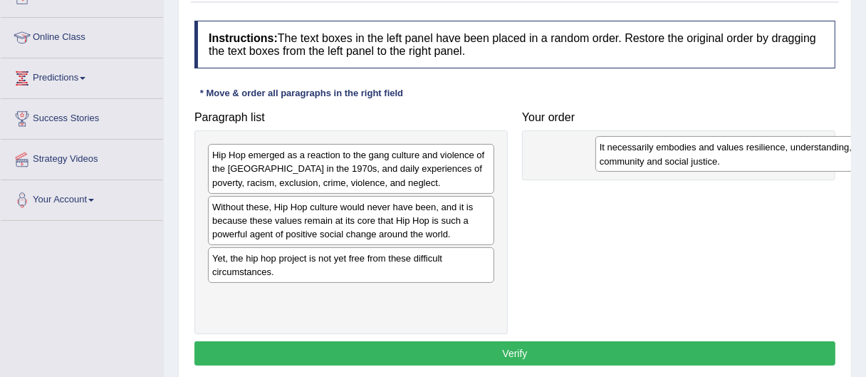
drag, startPoint x: 244, startPoint y: 212, endPoint x: 625, endPoint y: 154, distance: 385.3
click at [631, 152] on div "It necessarily embodies and values resilience, understanding, community and soc…" at bounding box center [738, 154] width 286 height 36
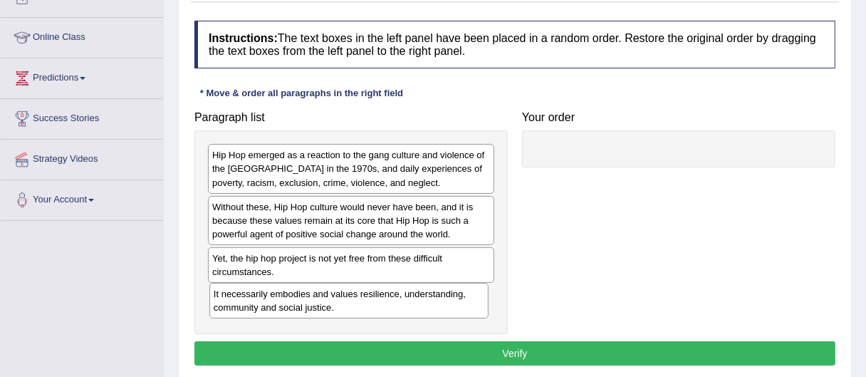
drag, startPoint x: 591, startPoint y: 157, endPoint x: 258, endPoint y: 296, distance: 361.1
click at [258, 296] on div "It necessarily embodies and values resilience, understanding, community and soc…" at bounding box center [348, 301] width 279 height 36
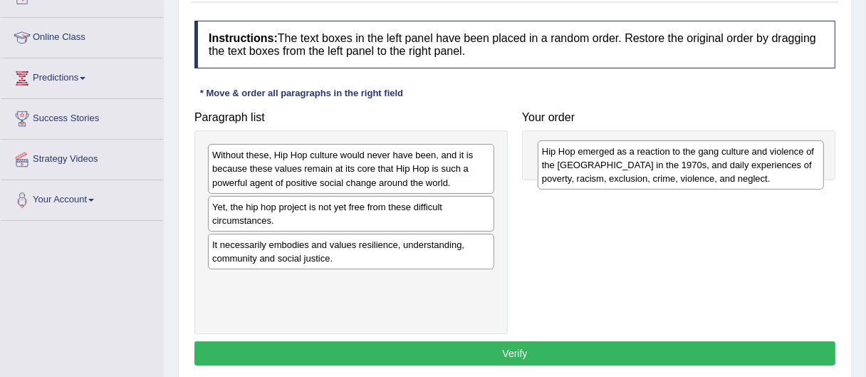
drag, startPoint x: 272, startPoint y: 169, endPoint x: 602, endPoint y: 166, distance: 329.7
click at [602, 166] on div "Hip Hop emerged as a reaction to the gang culture and violence of the South Bro…" at bounding box center [681, 164] width 286 height 49
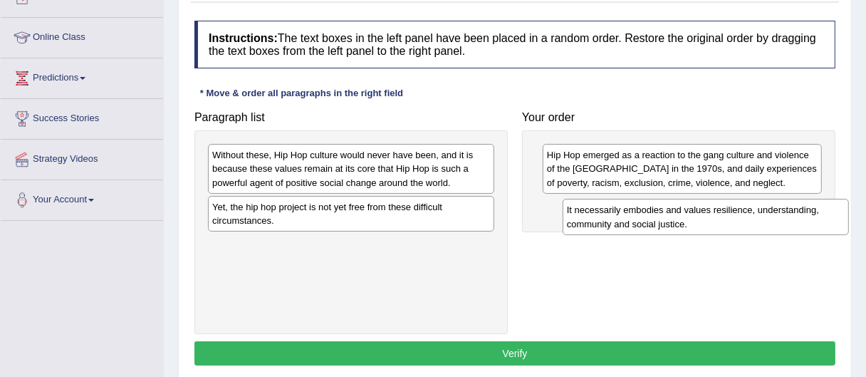
drag, startPoint x: 368, startPoint y: 266, endPoint x: 731, endPoint y: 232, distance: 364.8
click at [731, 232] on div "It necessarily embodies and values resilience, understanding, community and soc…" at bounding box center [706, 217] width 286 height 36
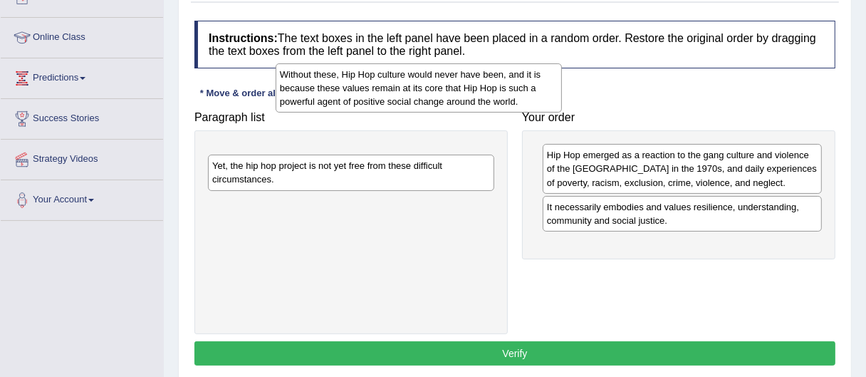
drag, startPoint x: 286, startPoint y: 167, endPoint x: 304, endPoint y: 109, distance: 60.4
click at [304, 109] on div "Without these, Hip Hop culture would never have been, and it is because these v…" at bounding box center [419, 87] width 286 height 49
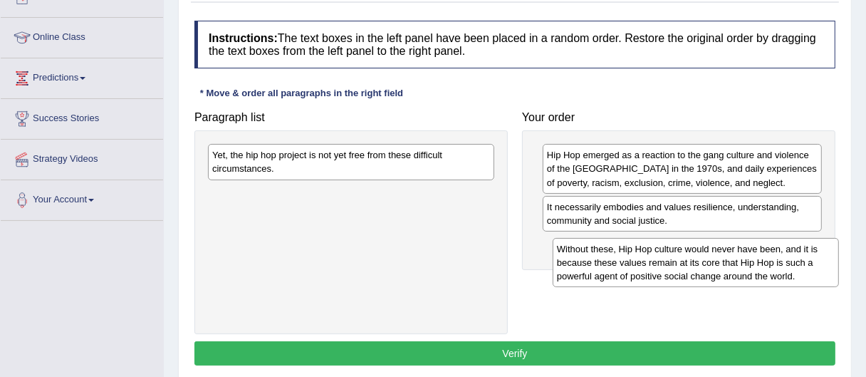
drag, startPoint x: 309, startPoint y: 171, endPoint x: 649, endPoint y: 263, distance: 352.8
click at [649, 263] on div "Without these, Hip Hop culture would never have been, and it is because these v…" at bounding box center [696, 262] width 286 height 49
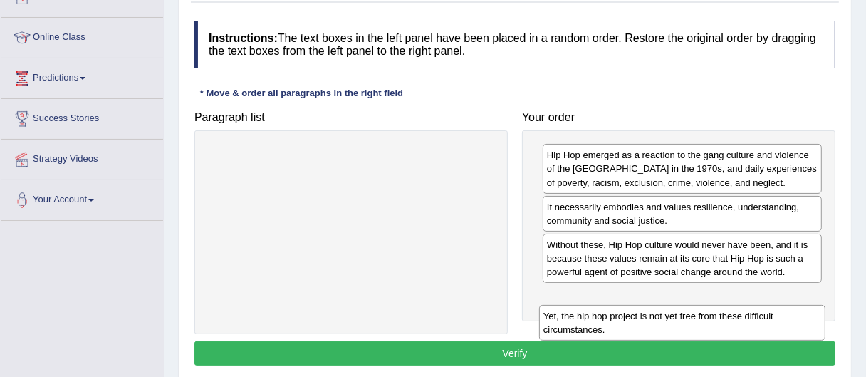
drag, startPoint x: 264, startPoint y: 160, endPoint x: 595, endPoint y: 318, distance: 366.3
click at [595, 318] on div "Yet, the hip hop project is not yet free from these difficult circumstances." at bounding box center [682, 323] width 286 height 36
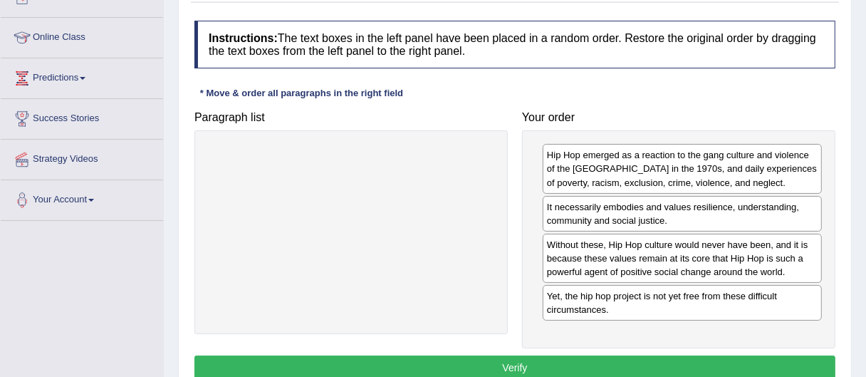
click at [539, 356] on button "Verify" at bounding box center [514, 367] width 641 height 24
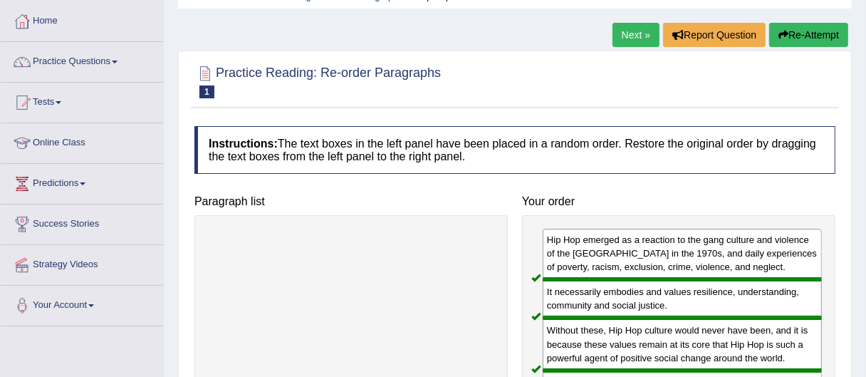
scroll to position [66, 0]
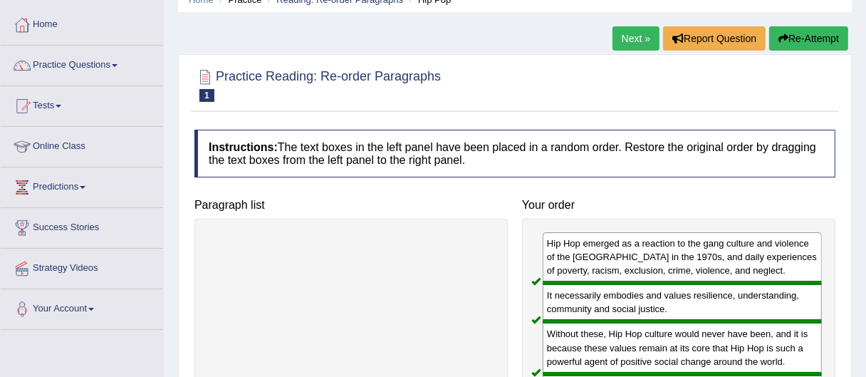
click at [625, 38] on link "Next »" at bounding box center [635, 38] width 47 height 24
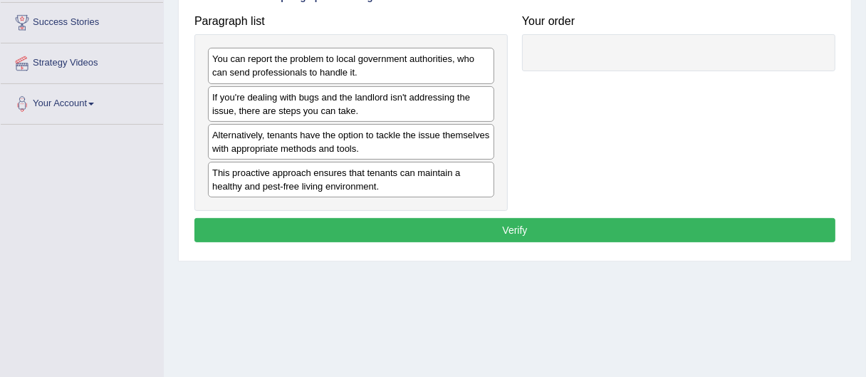
drag, startPoint x: 0, startPoint y: 0, endPoint x: 872, endPoint y: 240, distance: 904.8
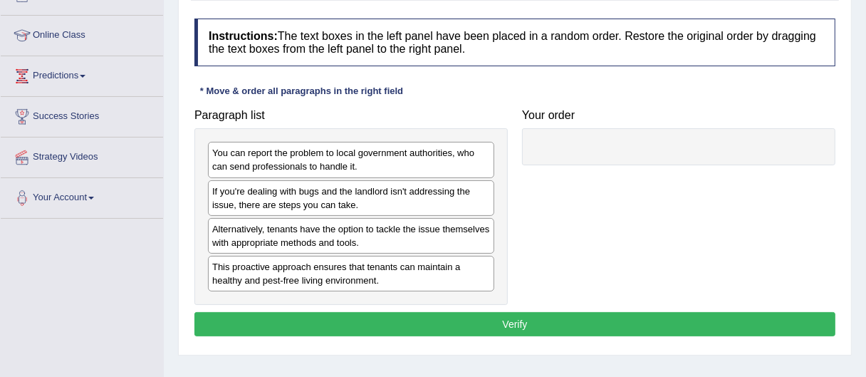
scroll to position [166, 0]
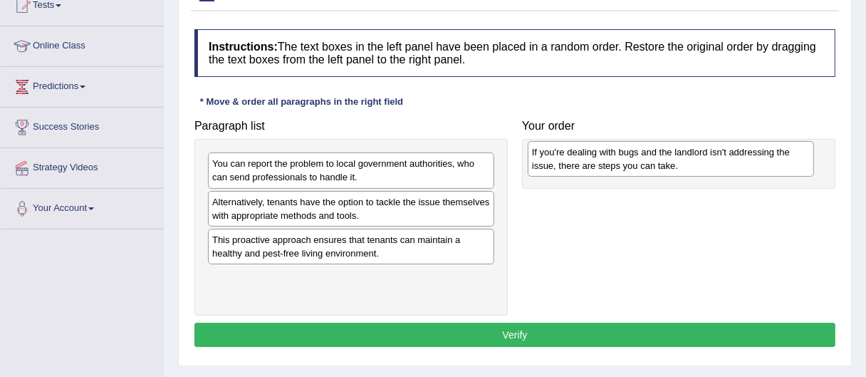
drag, startPoint x: 289, startPoint y: 207, endPoint x: 608, endPoint y: 158, distance: 322.8
click at [608, 158] on div "If you're dealing with bugs and the landlord isn't addressing the issue, there …" at bounding box center [671, 159] width 286 height 36
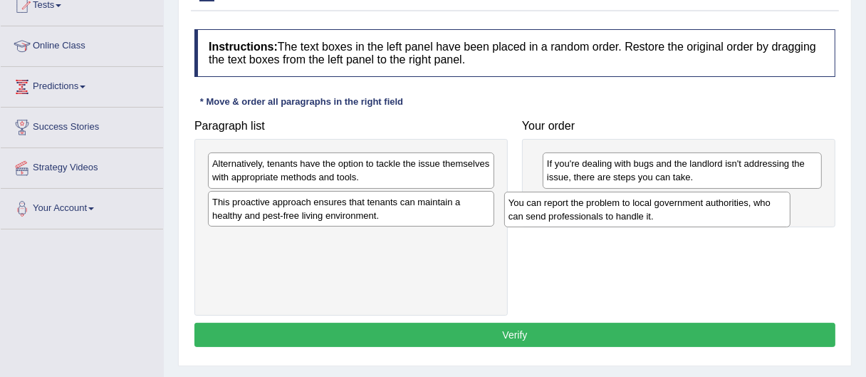
drag, startPoint x: 416, startPoint y: 168, endPoint x: 714, endPoint y: 207, distance: 300.2
click at [714, 207] on div "You can report the problem to local government authorities, who can send profes…" at bounding box center [647, 210] width 286 height 36
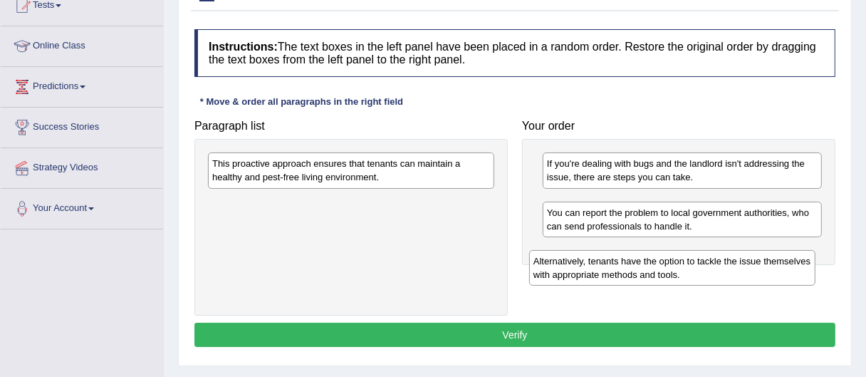
drag, startPoint x: 273, startPoint y: 172, endPoint x: 599, endPoint y: 265, distance: 339.2
click at [599, 265] on div "Alternatively, tenants have the option to tackle the issue themselves with appr…" at bounding box center [672, 268] width 286 height 36
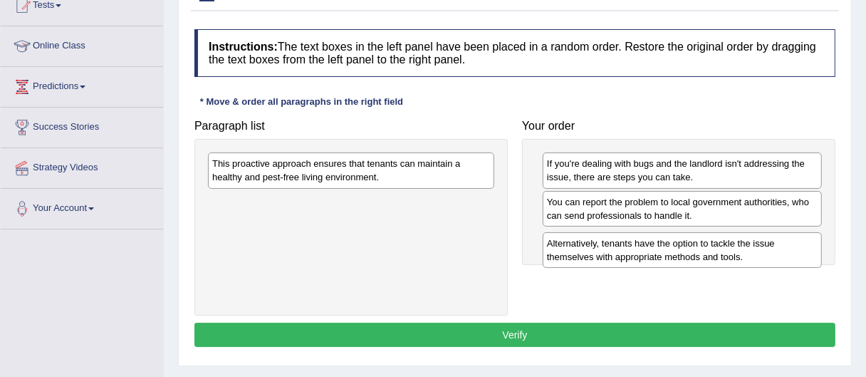
drag, startPoint x: 606, startPoint y: 213, endPoint x: 606, endPoint y: 256, distance: 42.7
click at [606, 256] on div "Alternatively, tenants have the option to tackle the issue themselves with appr…" at bounding box center [682, 250] width 279 height 36
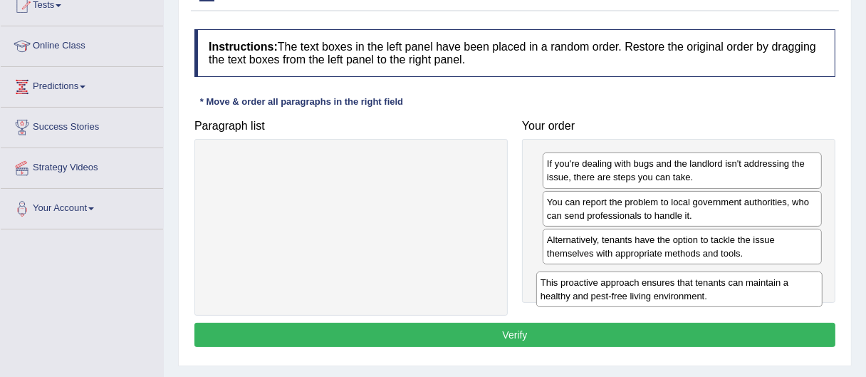
drag, startPoint x: 269, startPoint y: 180, endPoint x: 597, endPoint y: 300, distance: 349.4
click at [597, 300] on div "This proactive approach ensures that tenants can maintain a healthy and pest-fr…" at bounding box center [679, 289] width 286 height 36
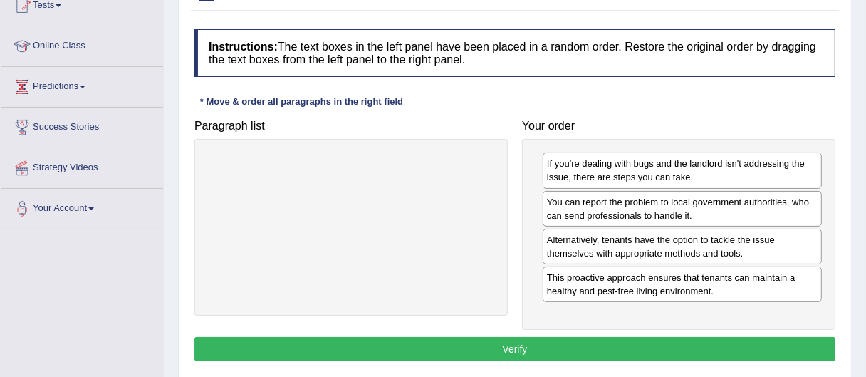
click at [604, 348] on button "Verify" at bounding box center [514, 349] width 641 height 24
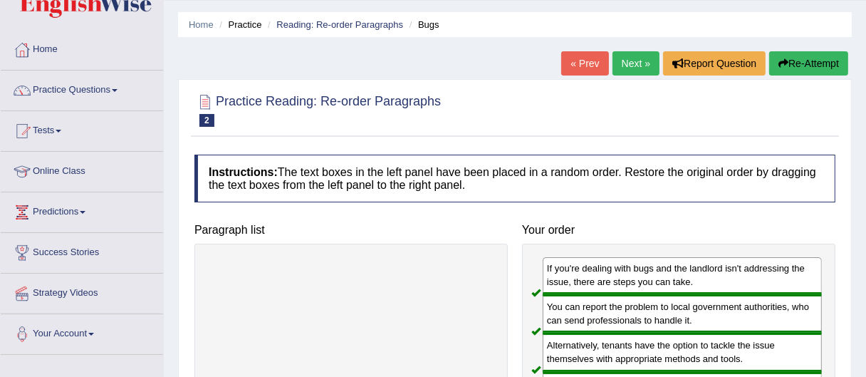
scroll to position [39, 0]
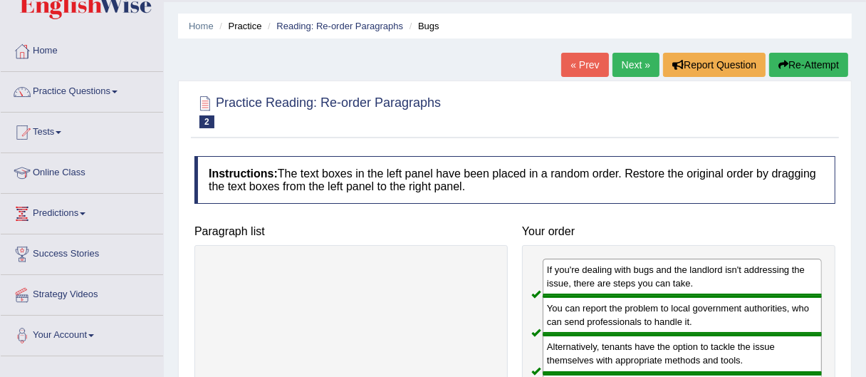
click at [641, 73] on link "Next »" at bounding box center [635, 65] width 47 height 24
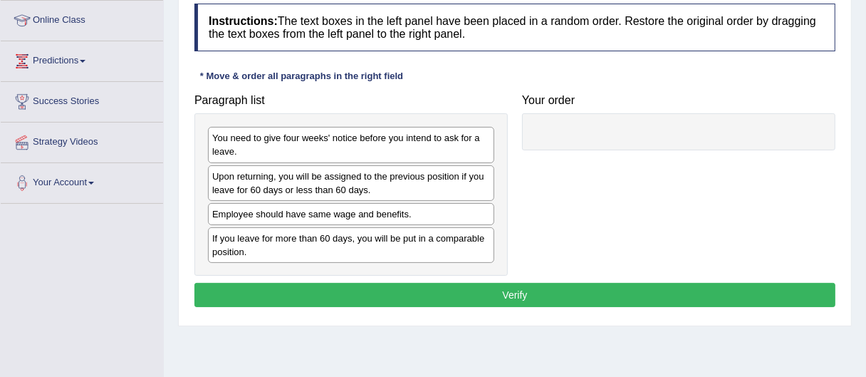
scroll to position [185, 0]
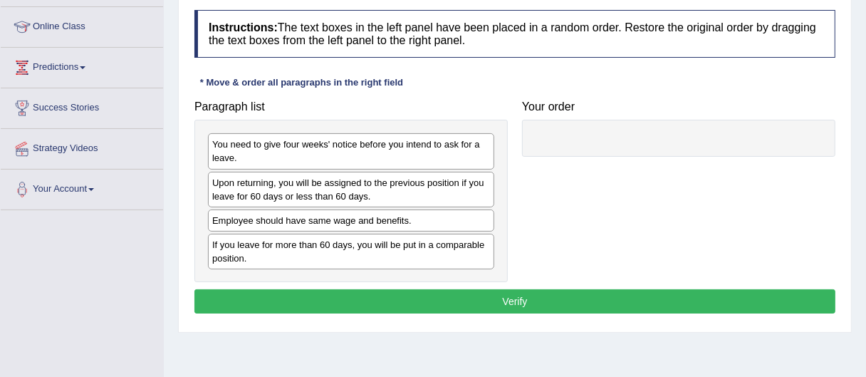
drag, startPoint x: 875, startPoint y: 270, endPoint x: 875, endPoint y: 246, distance: 23.5
click at [865, 192] on html "Toggle navigation Home Practice Questions Speaking Practice Read Aloud Repeat S…" at bounding box center [433, 3] width 866 height 377
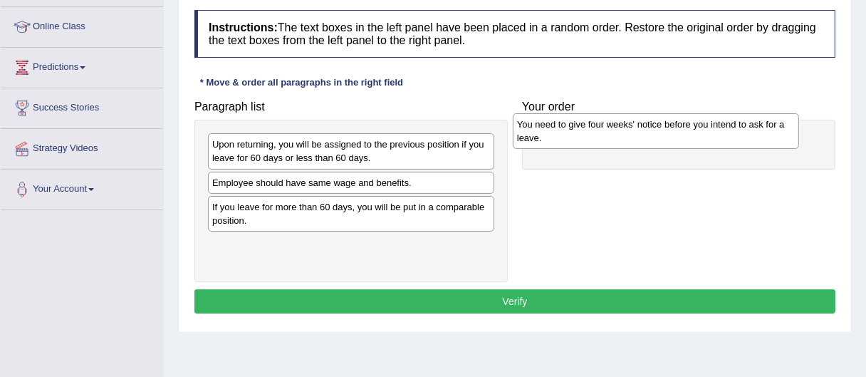
drag, startPoint x: 333, startPoint y: 155, endPoint x: 637, endPoint y: 136, distance: 305.4
click at [637, 136] on div "You need to give four weeks' notice before you intend to ask for a leave." at bounding box center [656, 131] width 286 height 36
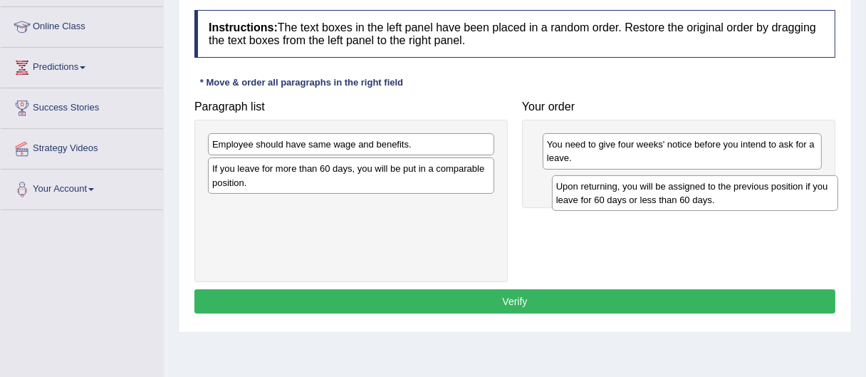
drag, startPoint x: 400, startPoint y: 147, endPoint x: 726, endPoint y: 185, distance: 327.7
click at [726, 185] on div "Upon returning, you will be assigned to the previous position if you leave for …" at bounding box center [695, 193] width 286 height 36
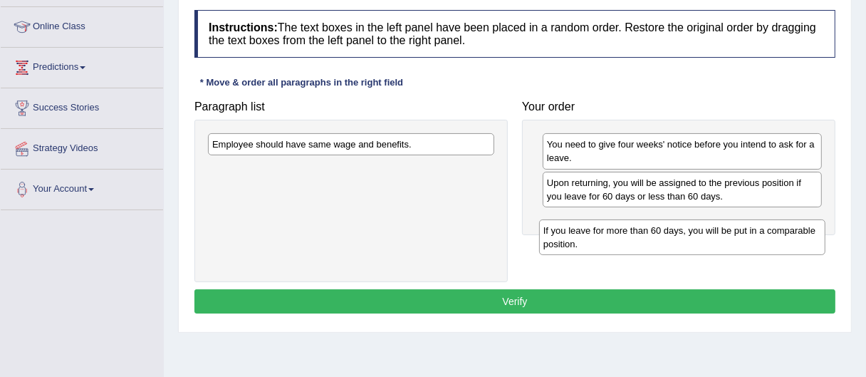
drag, startPoint x: 296, startPoint y: 177, endPoint x: 627, endPoint y: 236, distance: 336.3
click at [627, 236] on div "If you leave for more than 60 days, you will be put in a comparable position." at bounding box center [682, 237] width 286 height 36
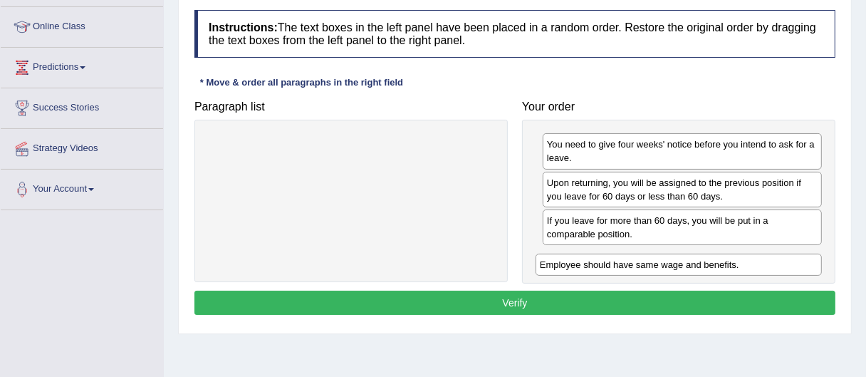
drag, startPoint x: 351, startPoint y: 145, endPoint x: 679, endPoint y: 260, distance: 347.3
click at [679, 260] on div "Employee should have same wage and benefits." at bounding box center [679, 265] width 286 height 22
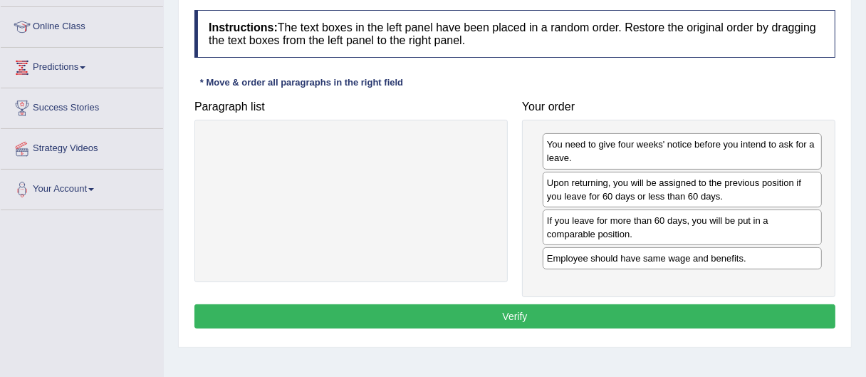
click at [606, 315] on button "Verify" at bounding box center [514, 316] width 641 height 24
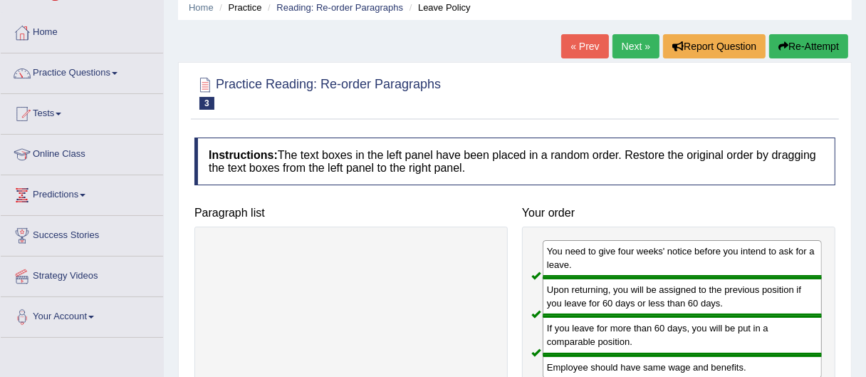
scroll to position [30, 0]
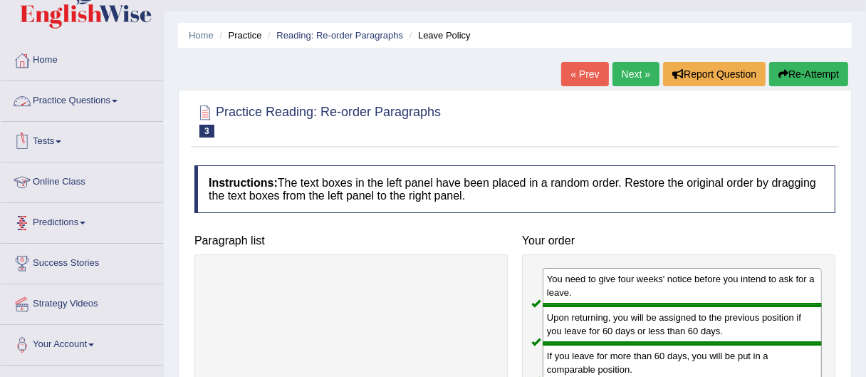
click at [61, 105] on link "Practice Questions" at bounding box center [82, 99] width 162 height 36
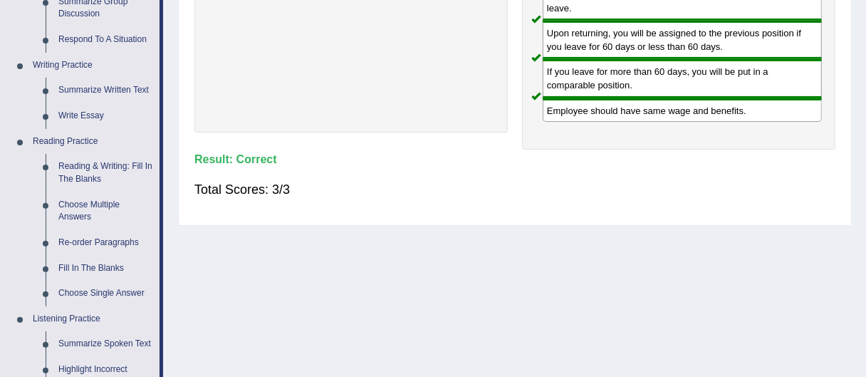
scroll to position [324, 0]
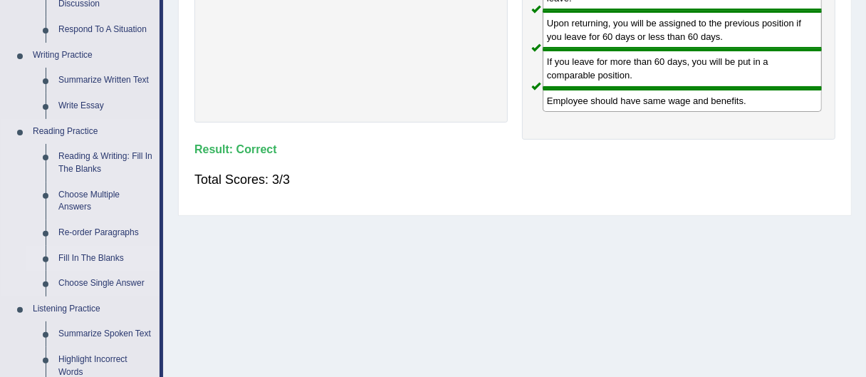
click at [101, 246] on link "Fill In The Blanks" at bounding box center [106, 259] width 108 height 26
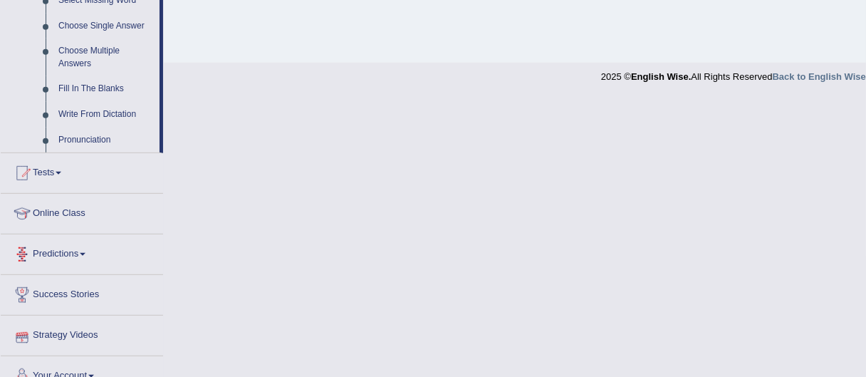
scroll to position [616, 0]
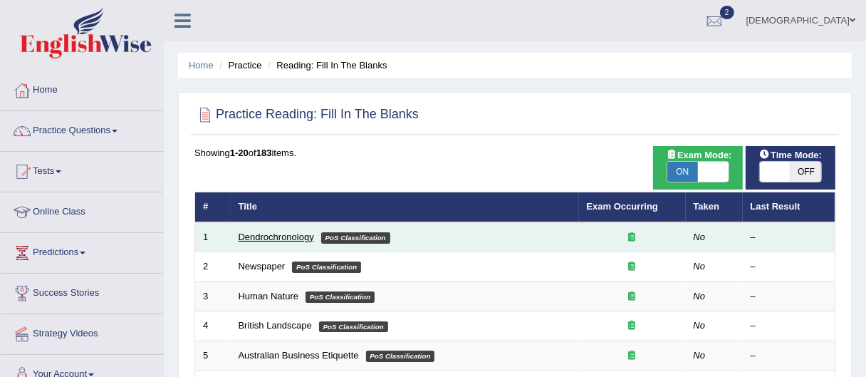
click at [291, 239] on link "Dendrochronology" at bounding box center [276, 236] width 75 height 11
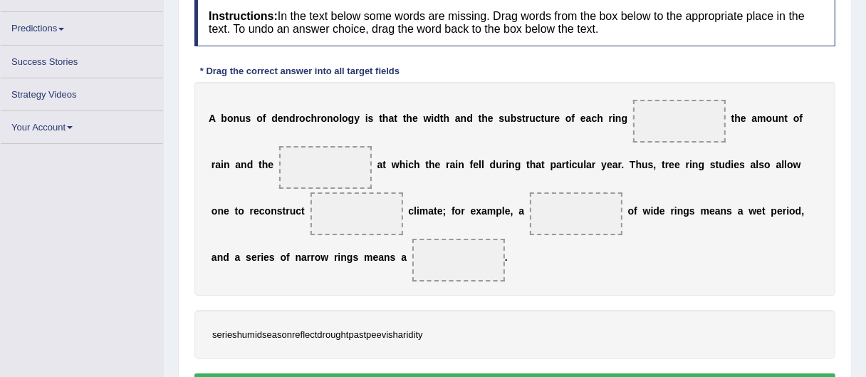
scroll to position [213, 0]
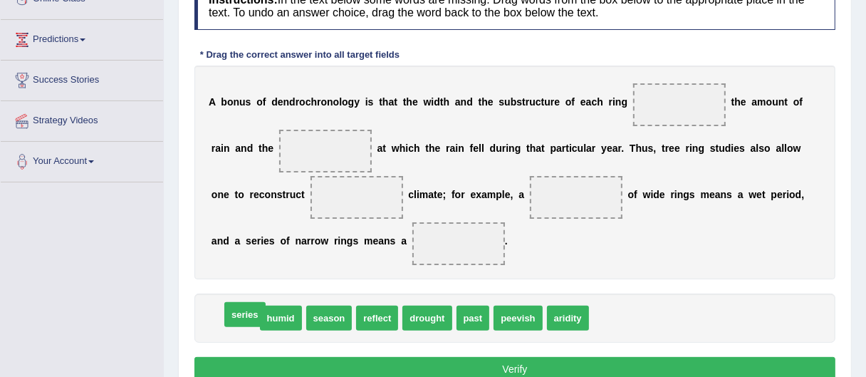
drag, startPoint x: 229, startPoint y: 311, endPoint x: 239, endPoint y: 308, distance: 10.6
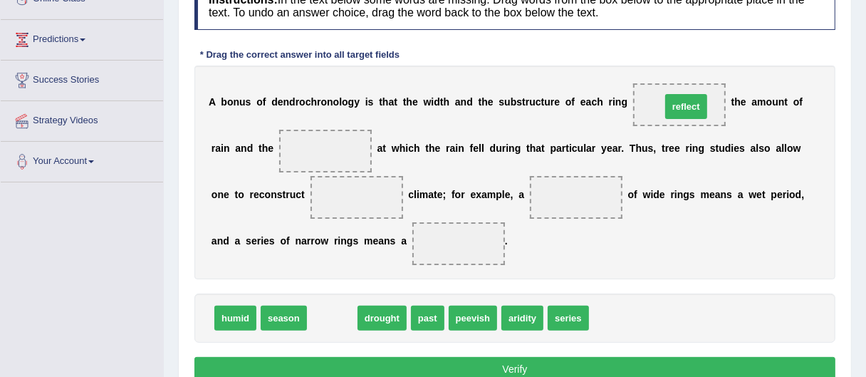
drag, startPoint x: 326, startPoint y: 325, endPoint x: 680, endPoint y: 113, distance: 412.3
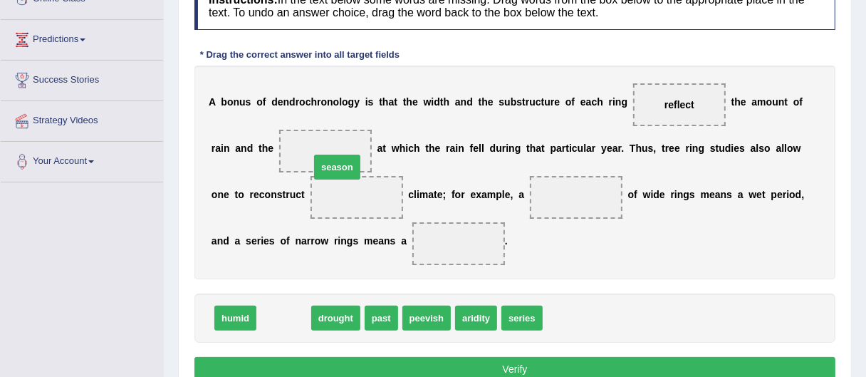
drag, startPoint x: 279, startPoint y: 321, endPoint x: 327, endPoint y: 165, distance: 163.1
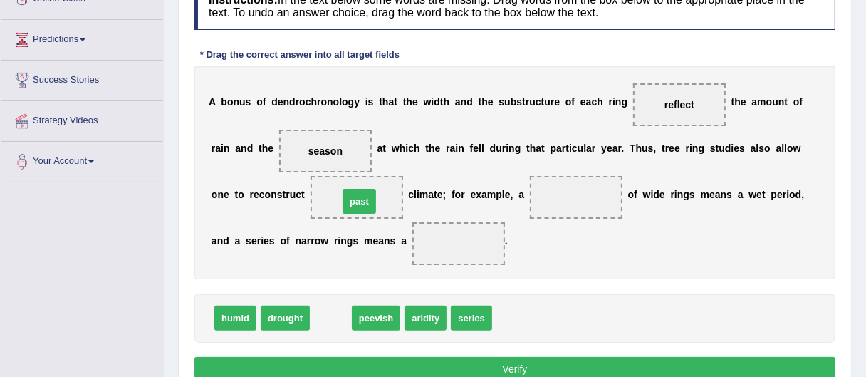
drag, startPoint x: 336, startPoint y: 315, endPoint x: 367, endPoint y: 194, distance: 124.9
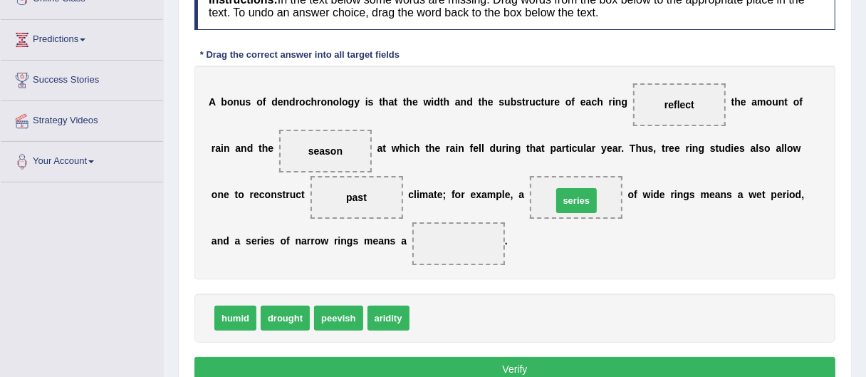
drag, startPoint x: 440, startPoint y: 316, endPoint x: 580, endPoint y: 197, distance: 183.9
drag, startPoint x: 396, startPoint y: 322, endPoint x: 407, endPoint y: 338, distance: 19.4
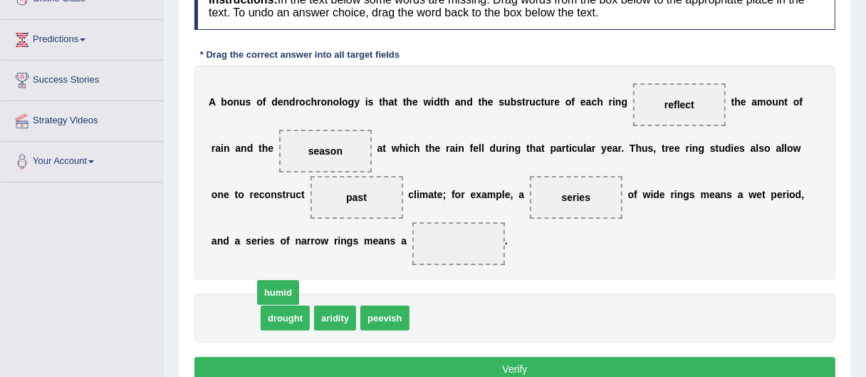
drag, startPoint x: 230, startPoint y: 317, endPoint x: 251, endPoint y: 307, distance: 22.9
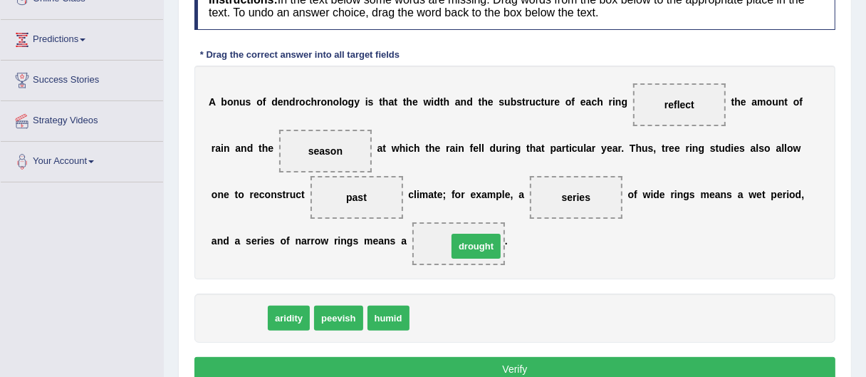
drag, startPoint x: 241, startPoint y: 315, endPoint x: 479, endPoint y: 244, distance: 248.3
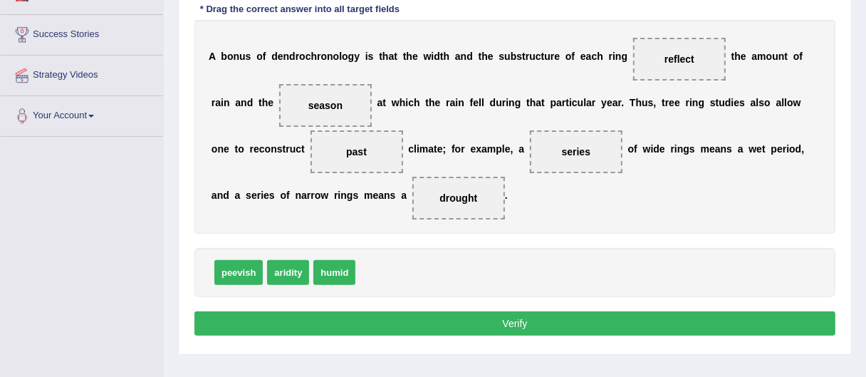
scroll to position [259, 0]
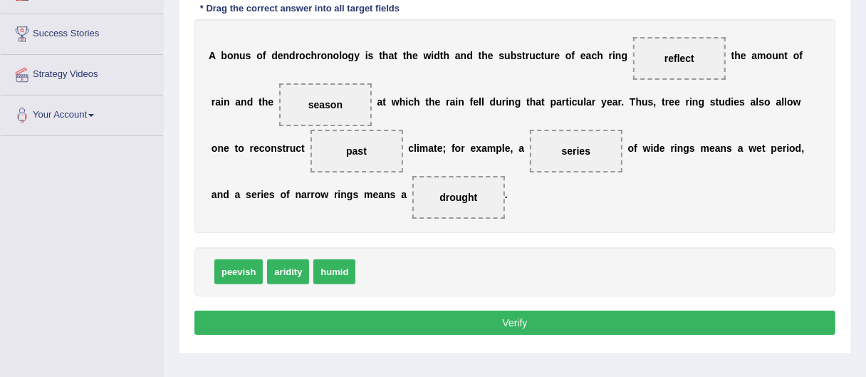
click at [575, 315] on button "Verify" at bounding box center [514, 322] width 641 height 24
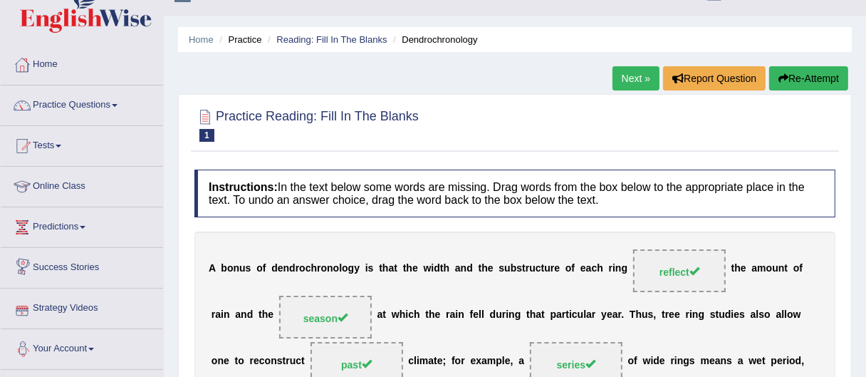
scroll to position [6, 0]
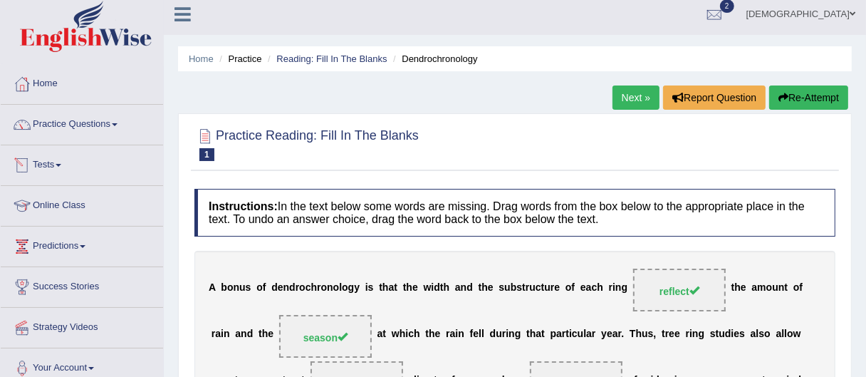
click at [120, 140] on li "Practice Questions Speaking Practice Read Aloud Repeat Sentence Describe Image …" at bounding box center [82, 125] width 162 height 41
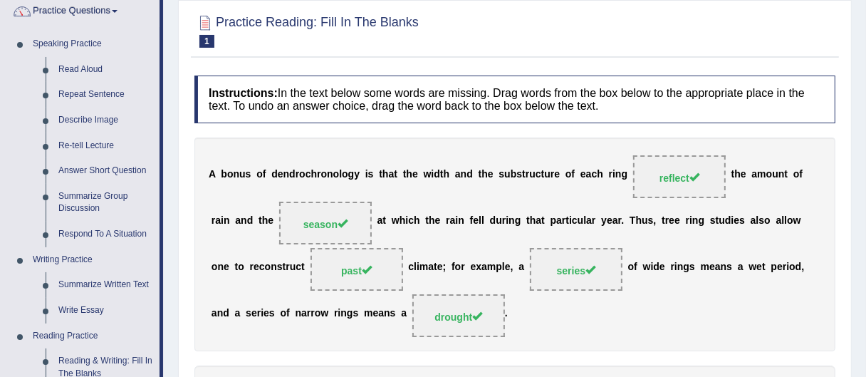
scroll to position [179, 0]
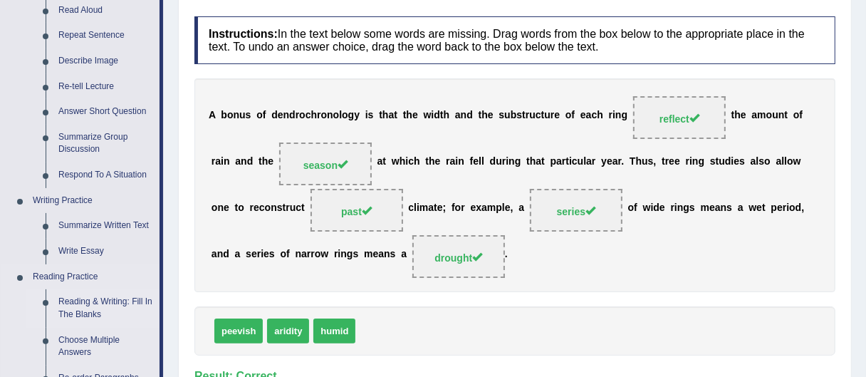
click at [119, 302] on link "Reading & Writing: Fill In The Blanks" at bounding box center [106, 308] width 108 height 38
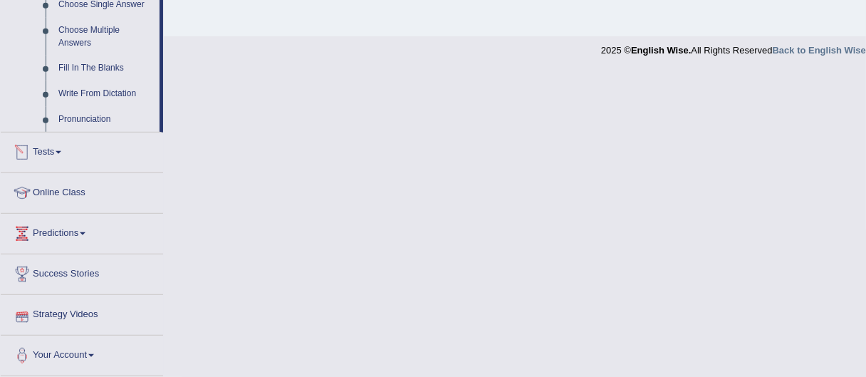
scroll to position [637, 0]
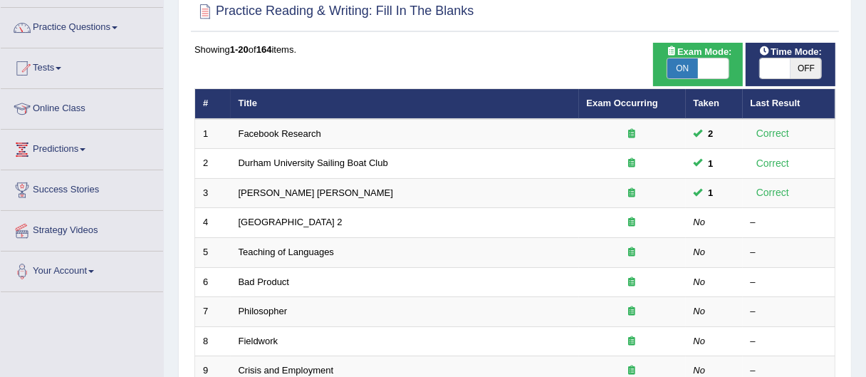
click at [865, 167] on html "Toggle navigation Home Practice Questions Speaking Practice Read Aloud Repeat S…" at bounding box center [433, 85] width 866 height 377
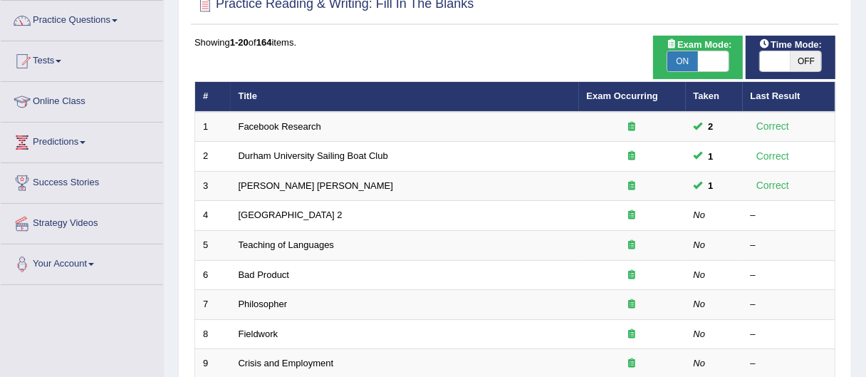
scroll to position [97, 0]
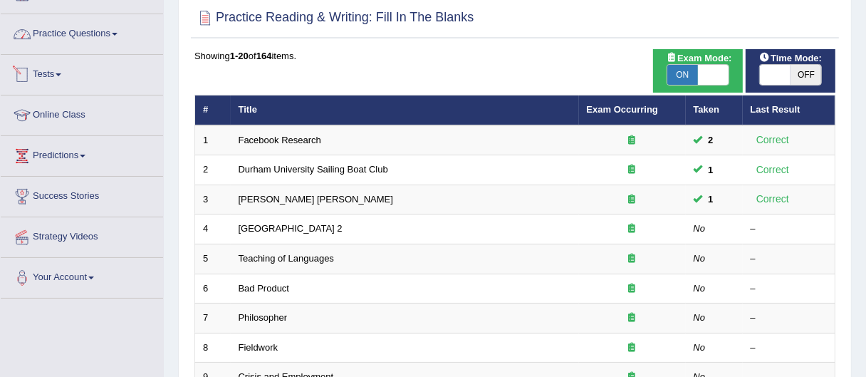
click at [105, 30] on link "Practice Questions" at bounding box center [82, 32] width 162 height 36
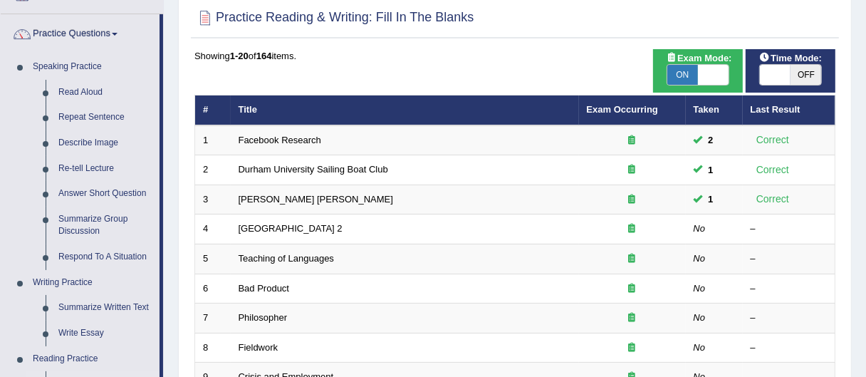
scroll to position [0, 0]
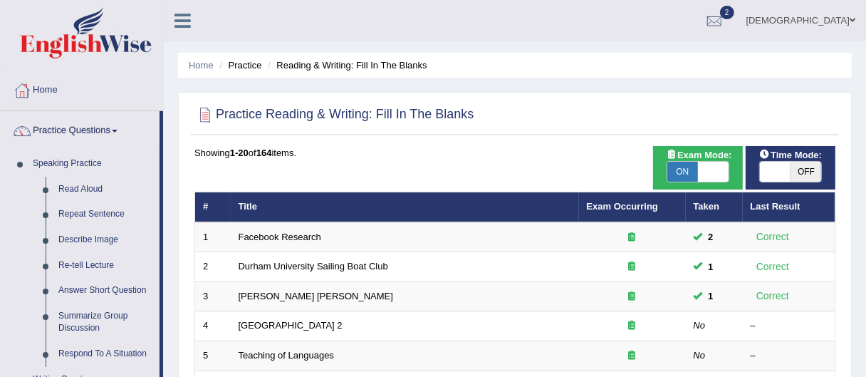
click at [838, 29] on link "[DEMOGRAPHIC_DATA]" at bounding box center [801, 18] width 130 height 37
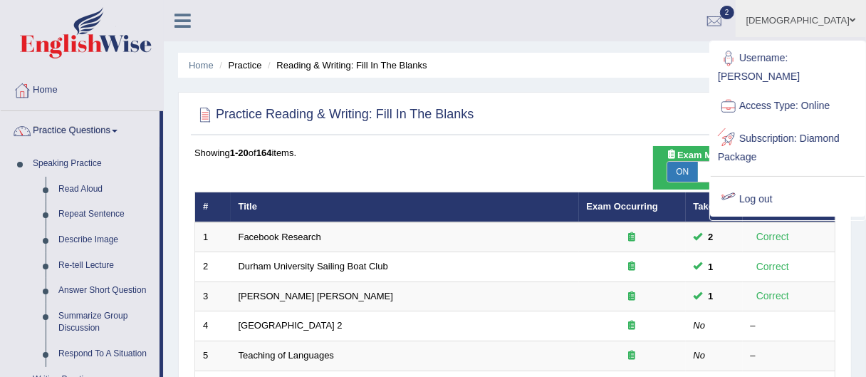
click at [737, 183] on link "Log out" at bounding box center [788, 199] width 154 height 33
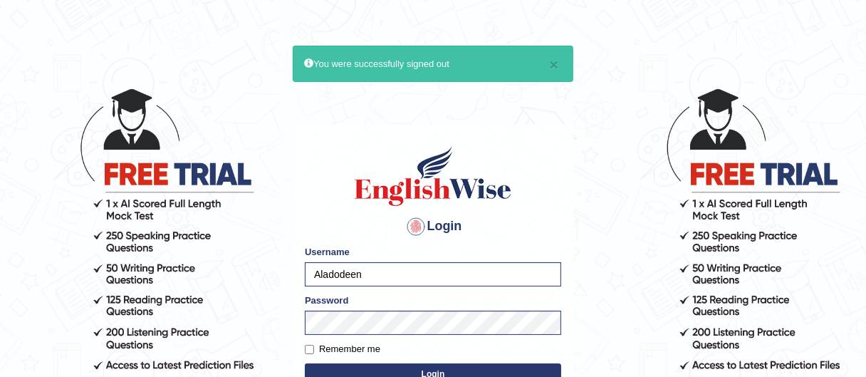
drag, startPoint x: 377, startPoint y: 283, endPoint x: 250, endPoint y: 278, distance: 126.9
click at [250, 278] on body "× You were successfully signed out Login Please fix the following errors: Usern…" at bounding box center [433, 231] width 866 height 377
type input "b"
type input "Mohdbilal"
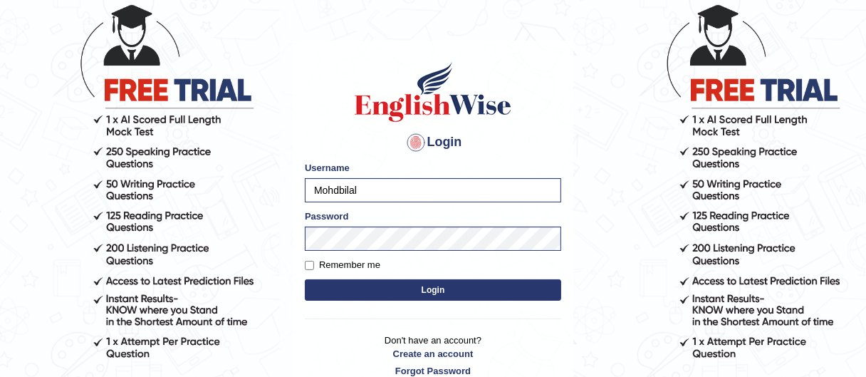
scroll to position [88, 0]
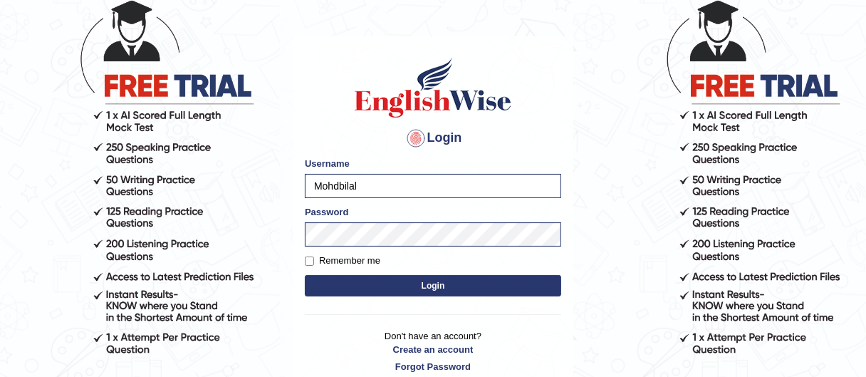
click at [453, 288] on button "Login" at bounding box center [433, 285] width 256 height 21
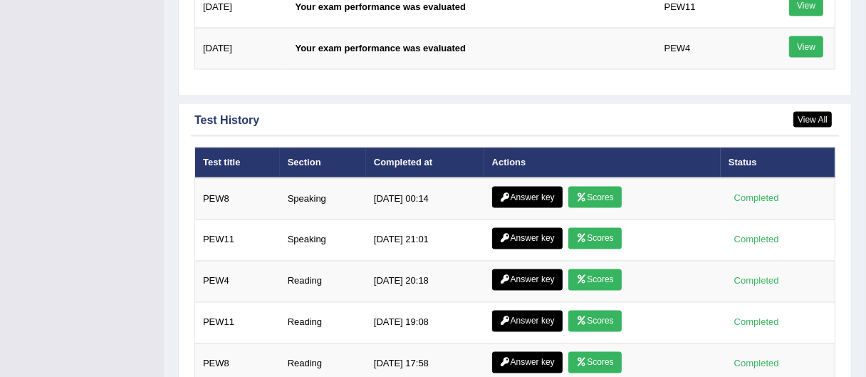
scroll to position [1823, 0]
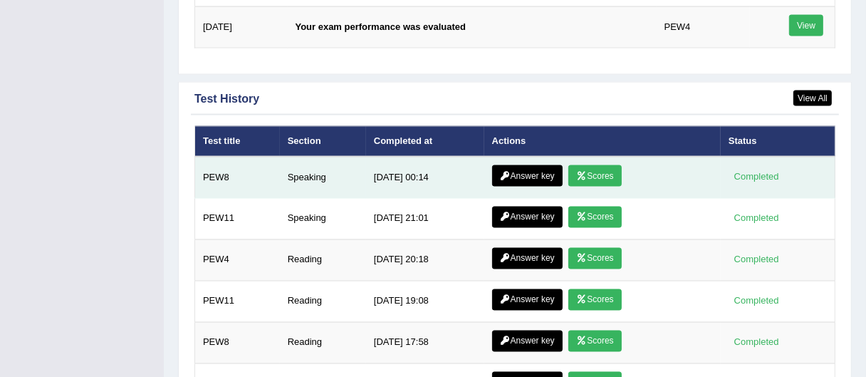
click at [521, 177] on link "Answer key" at bounding box center [527, 175] width 71 height 21
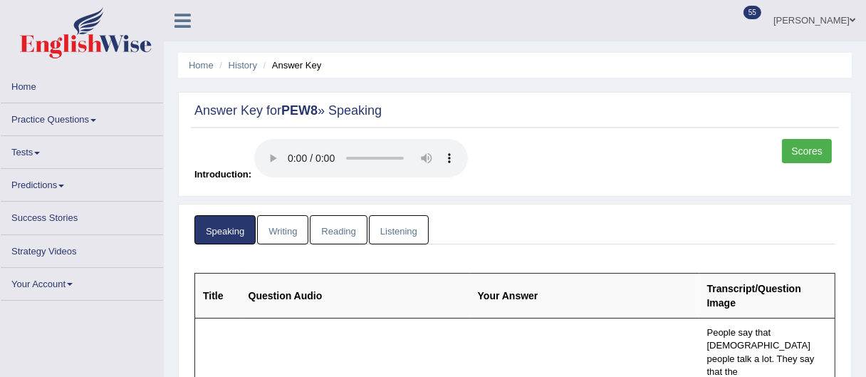
click at [814, 144] on link "Scores" at bounding box center [807, 151] width 50 height 24
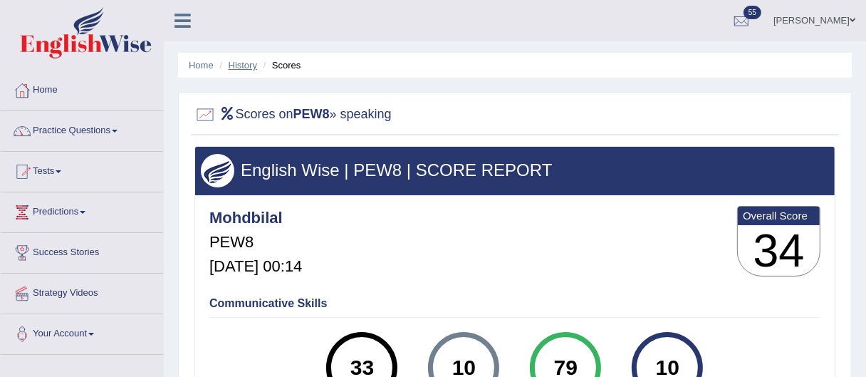
click at [240, 67] on link "History" at bounding box center [243, 65] width 28 height 11
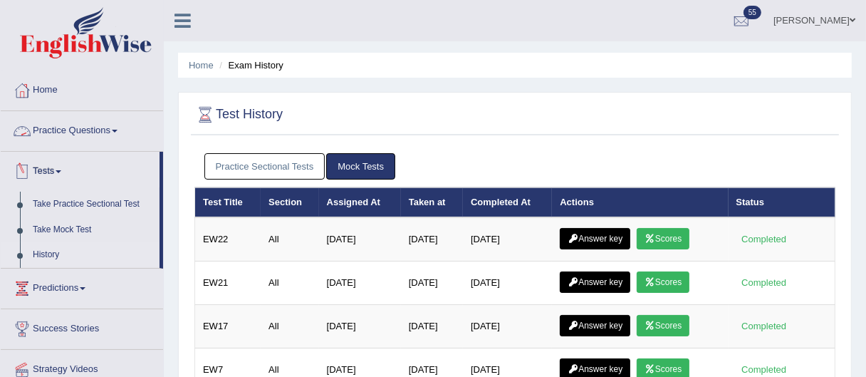
click at [103, 119] on link "Practice Questions" at bounding box center [82, 129] width 162 height 36
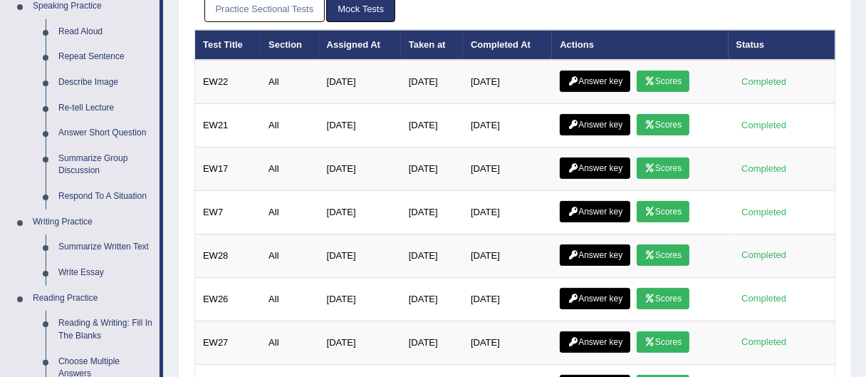
scroll to position [171, 0]
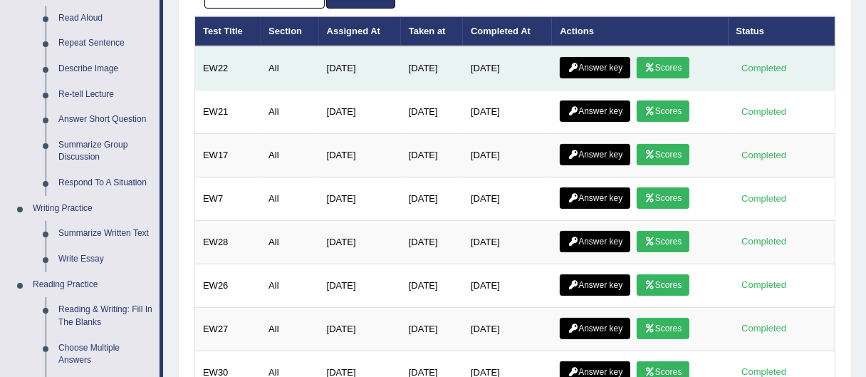
click at [587, 63] on link "Answer key" at bounding box center [595, 67] width 71 height 21
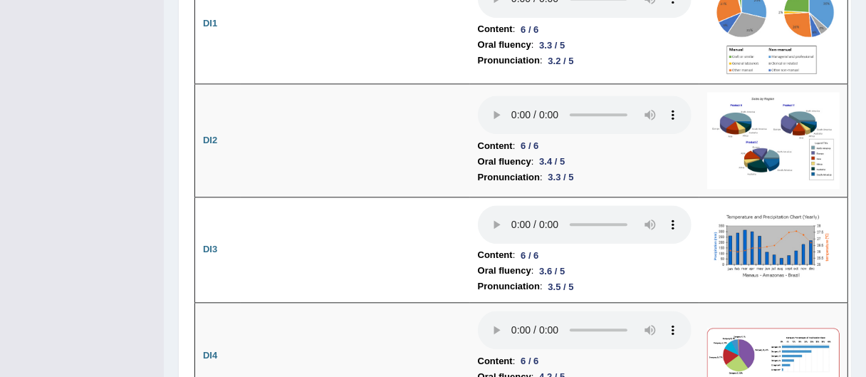
scroll to position [2460, 0]
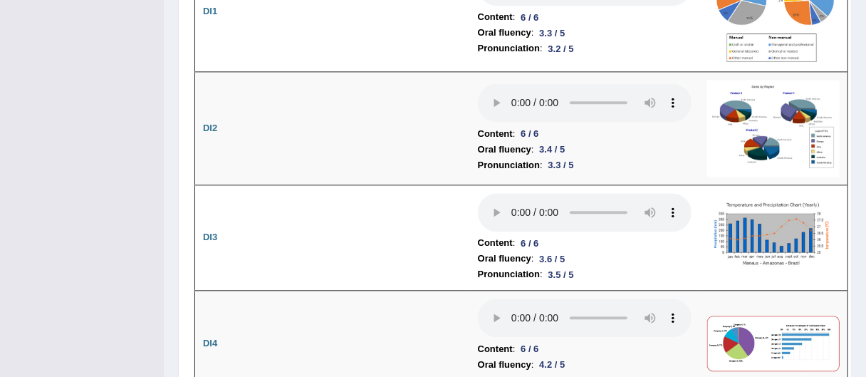
drag, startPoint x: 870, startPoint y: 22, endPoint x: 875, endPoint y: 151, distance: 129.0
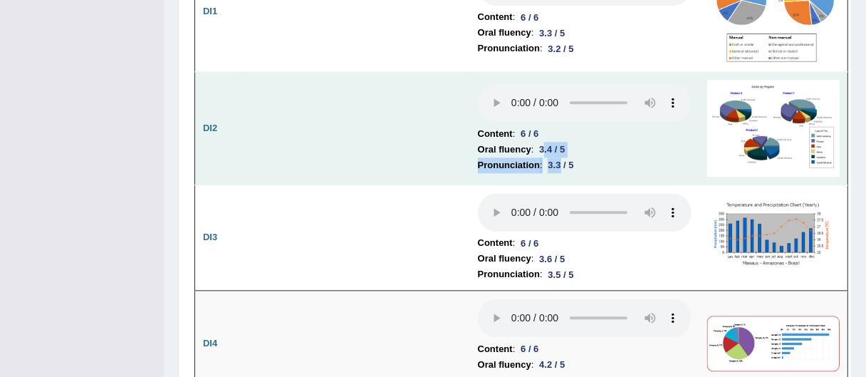
drag, startPoint x: 543, startPoint y: 95, endPoint x: 563, endPoint y: 110, distance: 24.8
click at [562, 110] on td "Content : 6 / 6 Oral fluency : 3.4 / 5 Pronunciation : 3.3 / 5" at bounding box center [584, 128] width 229 height 113
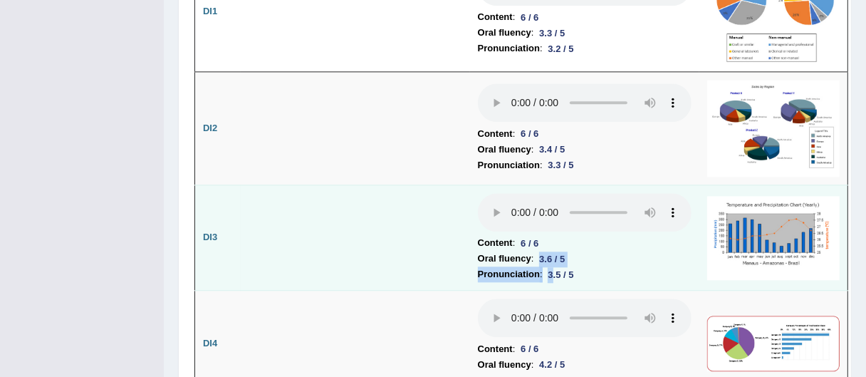
drag, startPoint x: 539, startPoint y: 205, endPoint x: 554, endPoint y: 220, distance: 21.1
click at [554, 220] on td "Content : 6 / 6 Oral fluency : 3.6 / 5 Pronunciation : 3.5 / 5" at bounding box center [584, 237] width 229 height 106
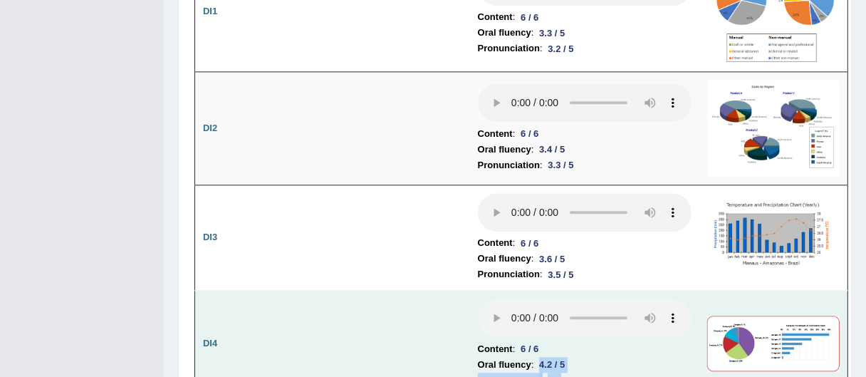
drag, startPoint x: 543, startPoint y: 316, endPoint x: 548, endPoint y: 257, distance: 59.3
click at [563, 328] on td "Content : 6 / 6 Oral fluency : 4.2 / 5 Pronunciation : 4.1 / 5" at bounding box center [584, 344] width 229 height 106
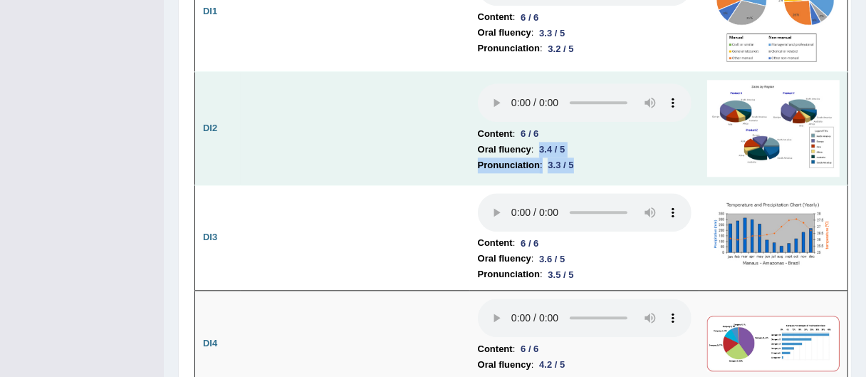
drag, startPoint x: 542, startPoint y: 93, endPoint x: 573, endPoint y: 112, distance: 35.8
click at [573, 112] on td "Content : 6 / 6 Oral fluency : 3.4 / 5 Pronunciation : 3.3 / 5" at bounding box center [584, 128] width 229 height 113
click at [556, 157] on div "3.3 / 5" at bounding box center [561, 164] width 37 height 15
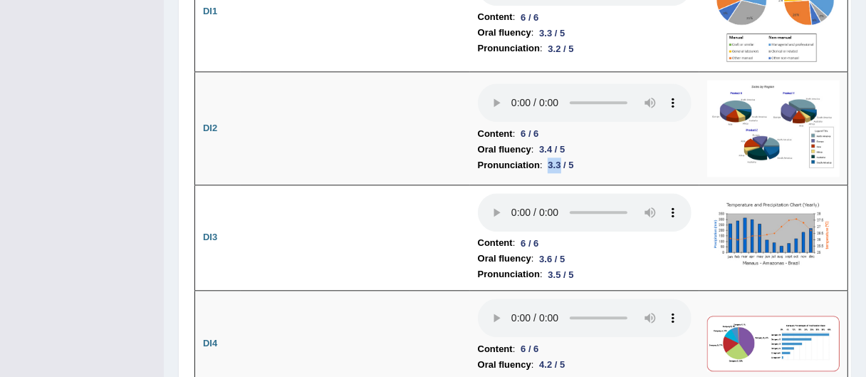
scroll to position [0, 0]
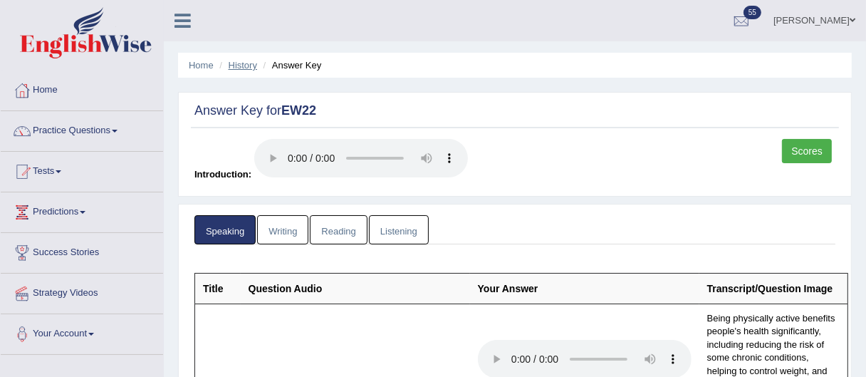
click at [236, 66] on link "History" at bounding box center [243, 65] width 28 height 11
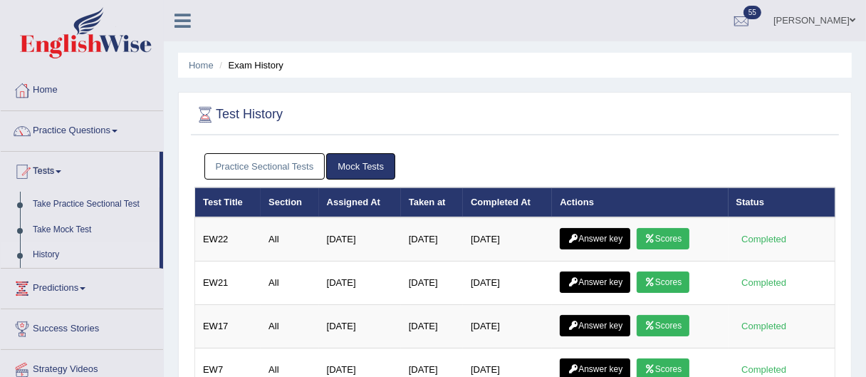
click at [246, 174] on link "Practice Sectional Tests" at bounding box center [264, 166] width 121 height 26
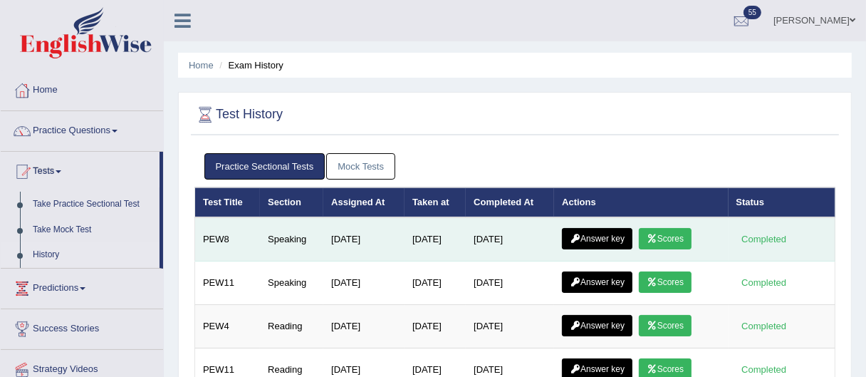
click at [607, 231] on link "Answer key" at bounding box center [597, 238] width 71 height 21
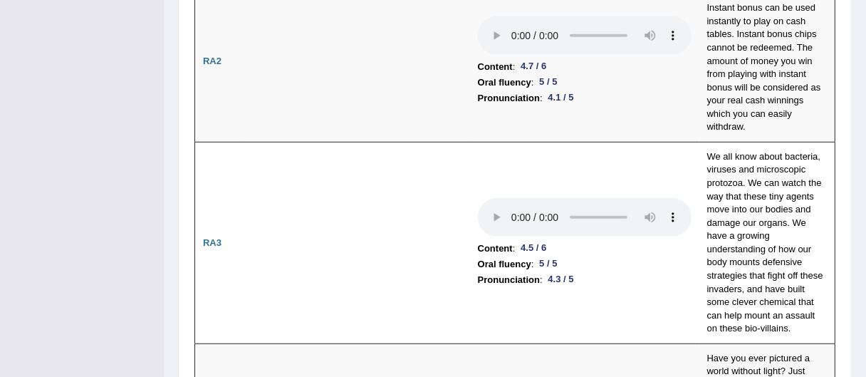
scroll to position [660, 0]
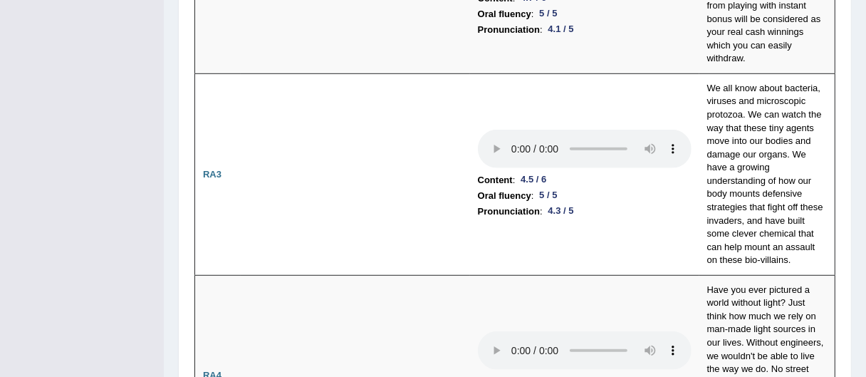
drag, startPoint x: 872, startPoint y: 24, endPoint x: 875, endPoint y: 56, distance: 32.2
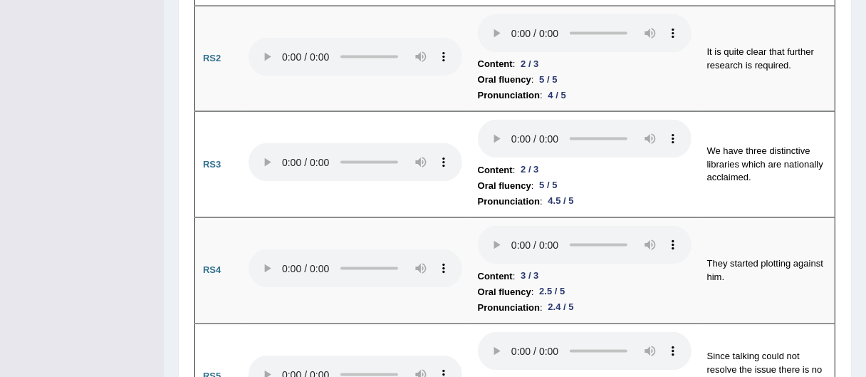
scroll to position [1627, 0]
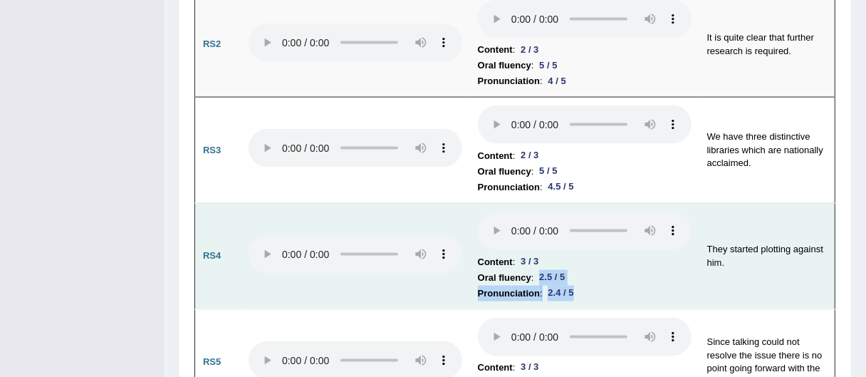
drag, startPoint x: 541, startPoint y: 167, endPoint x: 582, endPoint y: 181, distance: 43.5
click at [582, 203] on td "Content : 3 / 3 Oral fluency : 2.5 / 5 Pronunciation : 2.4 / 5" at bounding box center [584, 256] width 229 height 106
click at [586, 286] on li "Pronunciation : 2.4 / 5" at bounding box center [585, 294] width 214 height 16
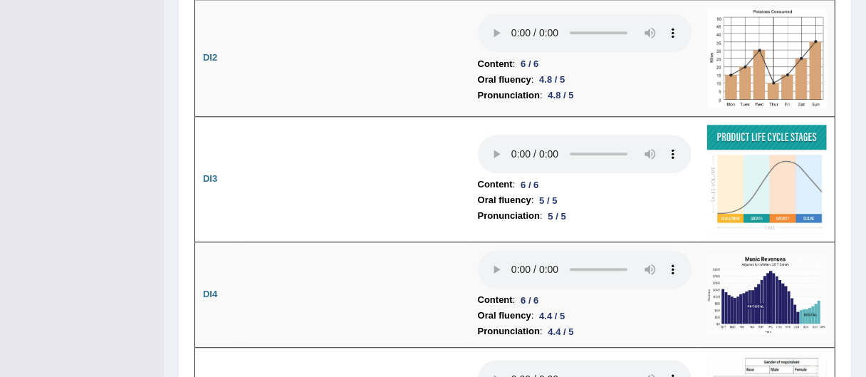
scroll to position [2712, 0]
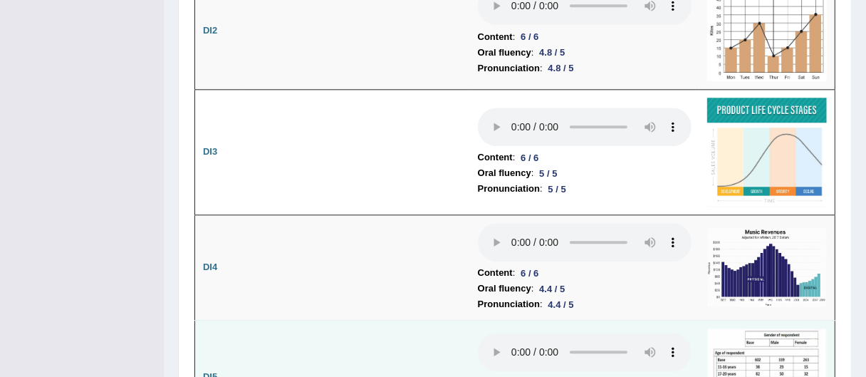
drag, startPoint x: 538, startPoint y: 293, endPoint x: 589, endPoint y: 313, distance: 54.4
click at [589, 320] on td "Content : 6 / 6 Oral fluency : 3.7 / 5 Pronunciation : 3.7 / 5" at bounding box center [584, 377] width 229 height 114
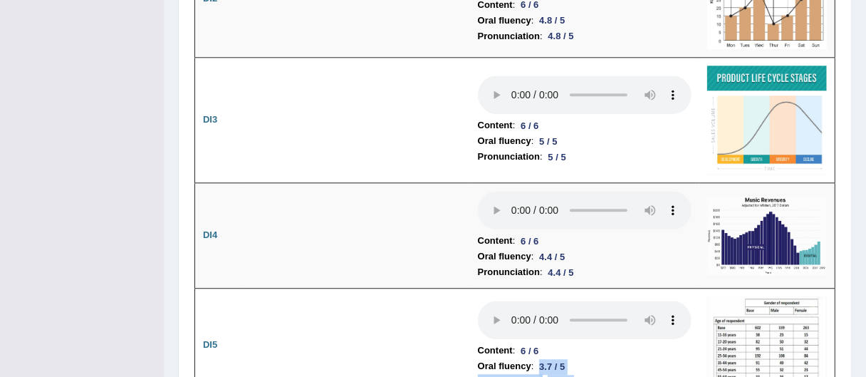
scroll to position [2730, 0]
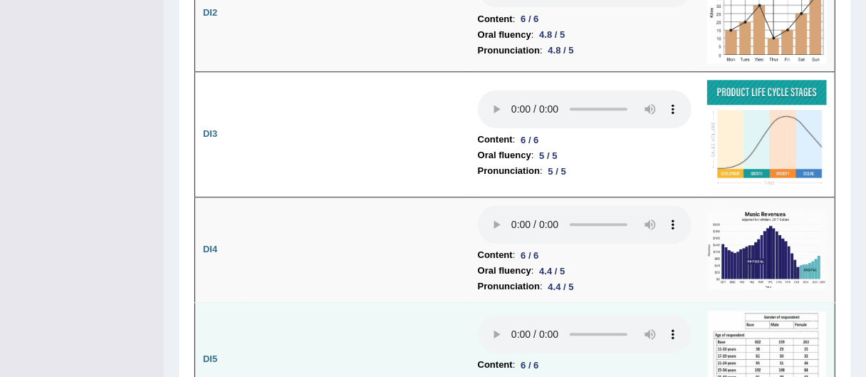
click at [525, 372] on b "Oral fluency" at bounding box center [504, 380] width 53 height 16
drag, startPoint x: 521, startPoint y: 262, endPoint x: 549, endPoint y: 260, distance: 27.9
click at [549, 357] on li "Content : 6 / 6" at bounding box center [585, 365] width 214 height 16
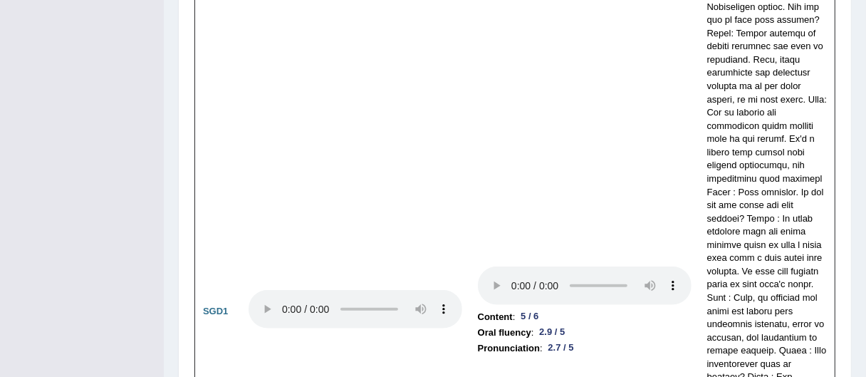
scroll to position [5189, 0]
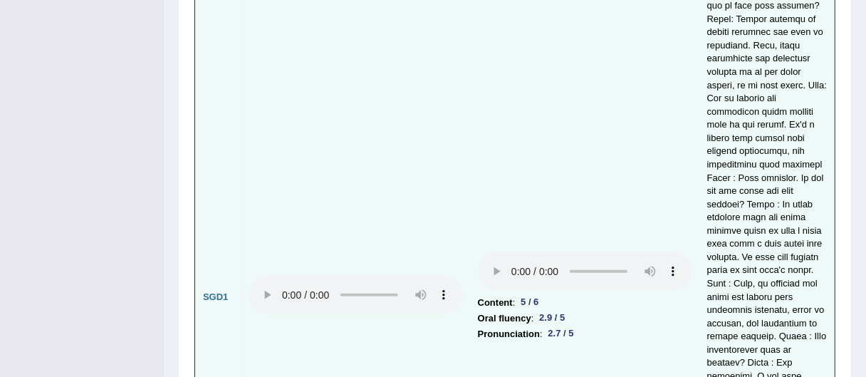
click at [531, 310] on li "Oral fluency : 2.9 / 5" at bounding box center [585, 318] width 214 height 16
drag, startPoint x: 541, startPoint y: 79, endPoint x: 574, endPoint y: 101, distance: 40.1
click at [574, 101] on td "Content : 5 / 6 Oral fluency : 2.9 / 5 Pronunciation : 2.7 / 5" at bounding box center [584, 297] width 229 height 1167
click at [559, 152] on td "Content : 5 / 6 Oral fluency : 2.9 / 5 Pronunciation : 2.7 / 5" at bounding box center [584, 297] width 229 height 1167
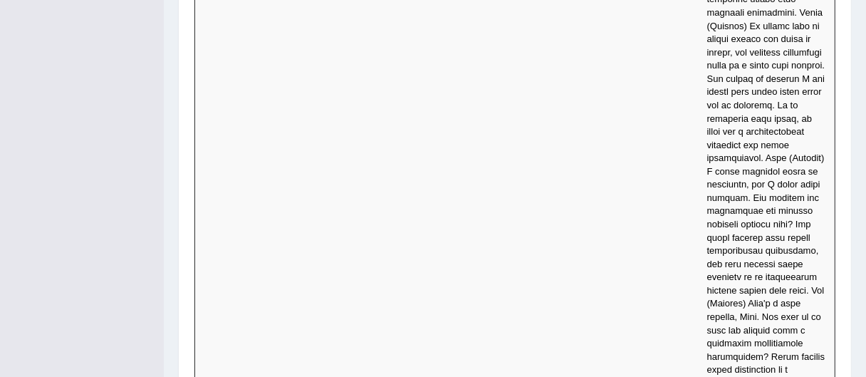
scroll to position [6164, 0]
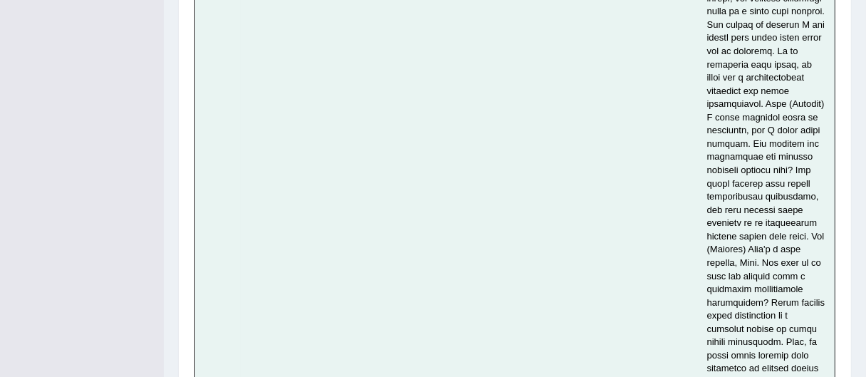
drag, startPoint x: 538, startPoint y: 263, endPoint x: 565, endPoint y: 291, distance: 38.8
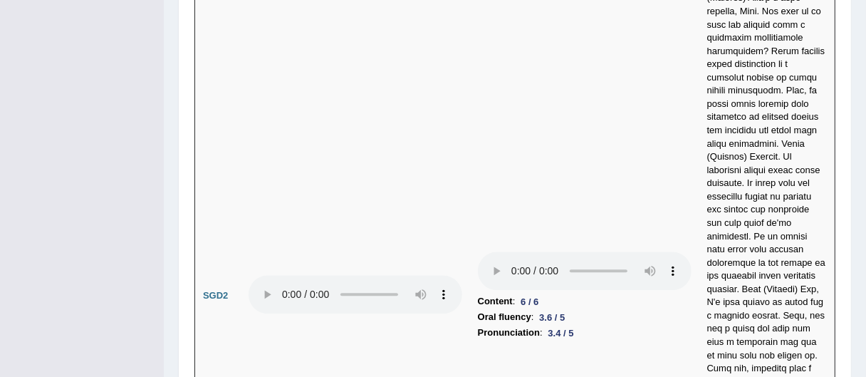
scroll to position [7104, 0]
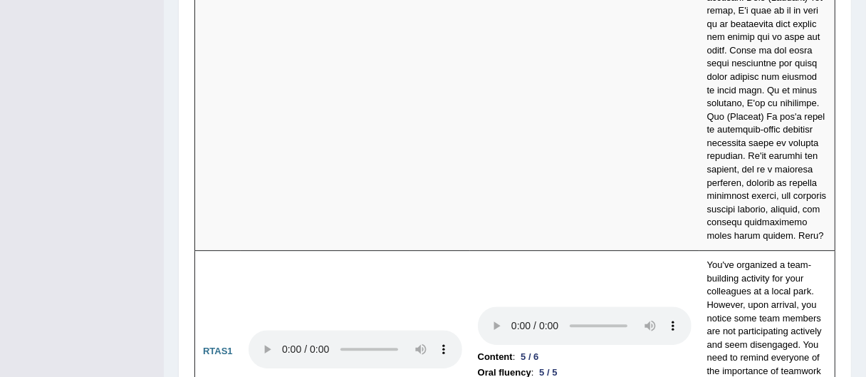
drag, startPoint x: 538, startPoint y: 235, endPoint x: 577, endPoint y: 257, distance: 44.3
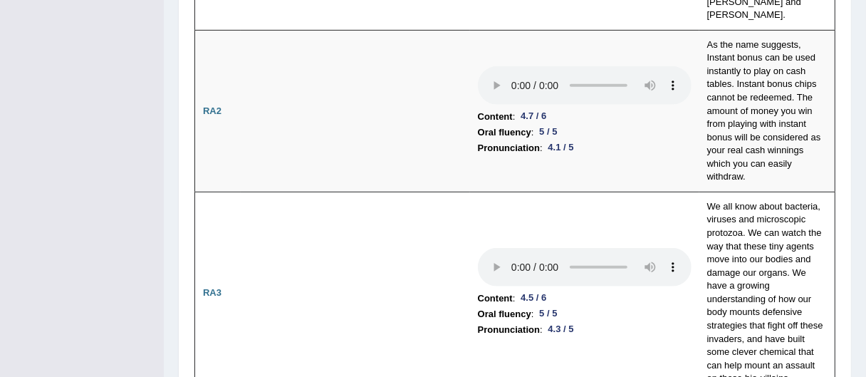
scroll to position [0, 0]
